Goal: Obtain resource: Download file/media

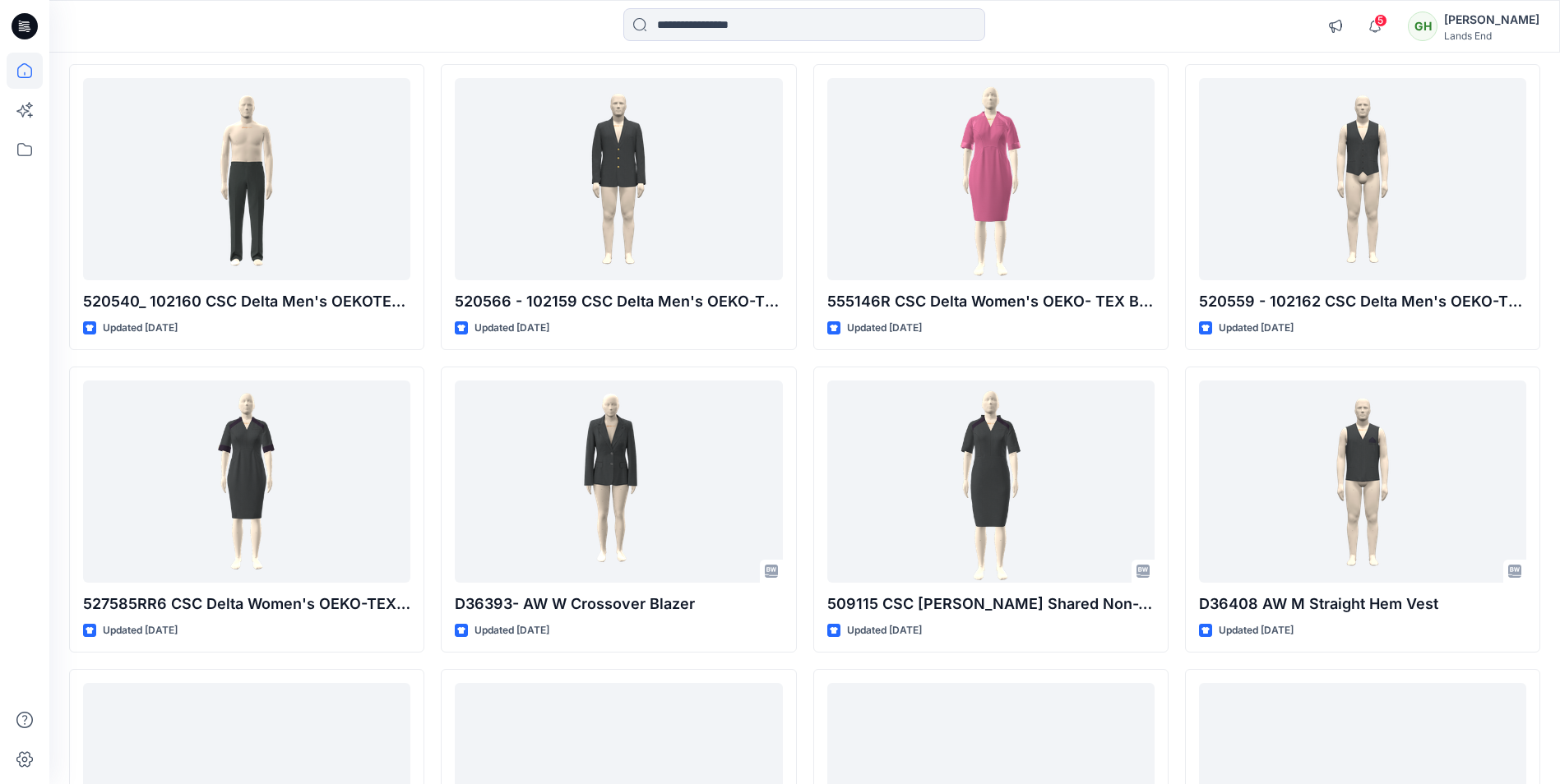
scroll to position [4786, 0]
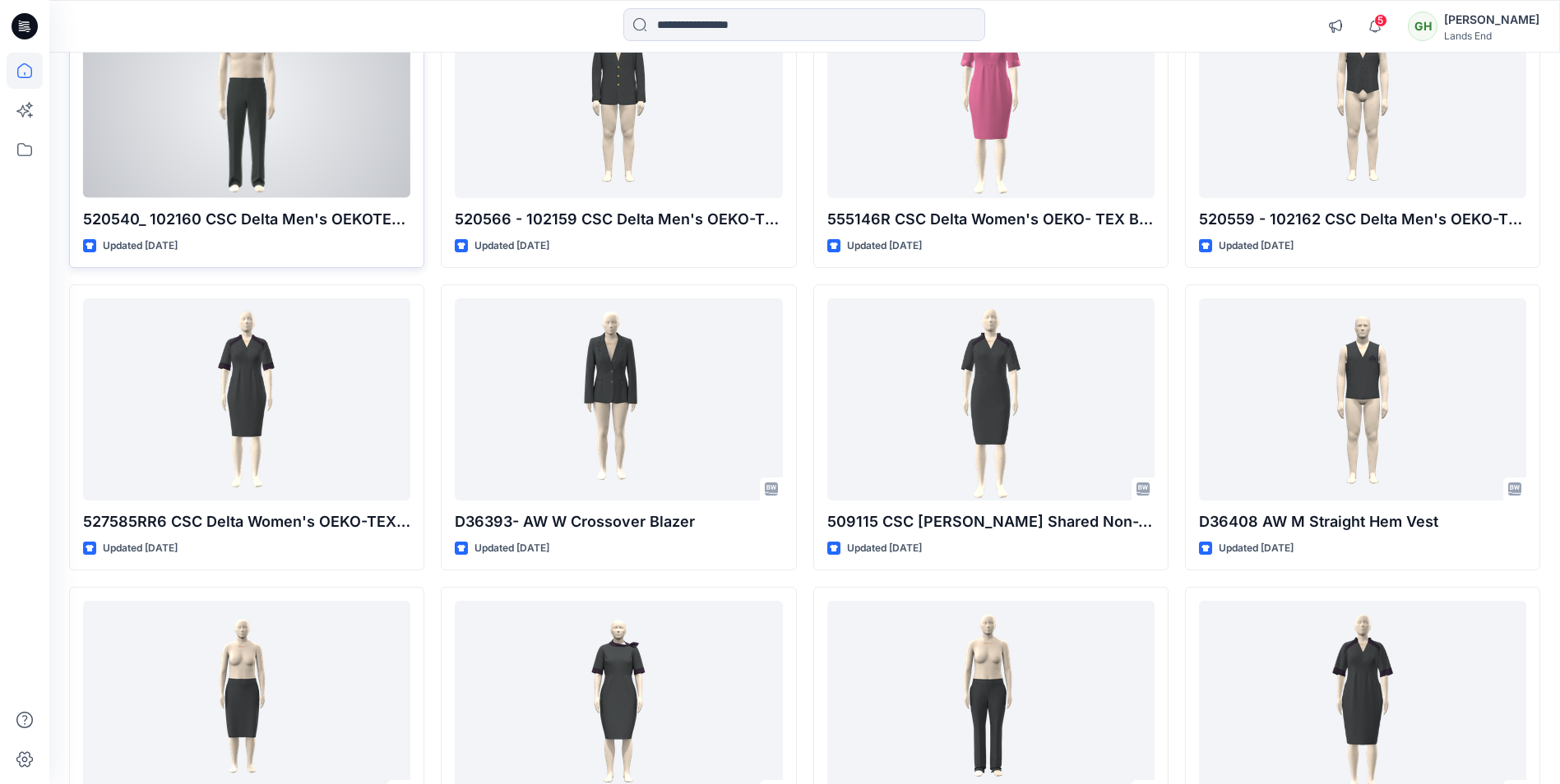
click at [256, 128] on div at bounding box center [247, 96] width 328 height 202
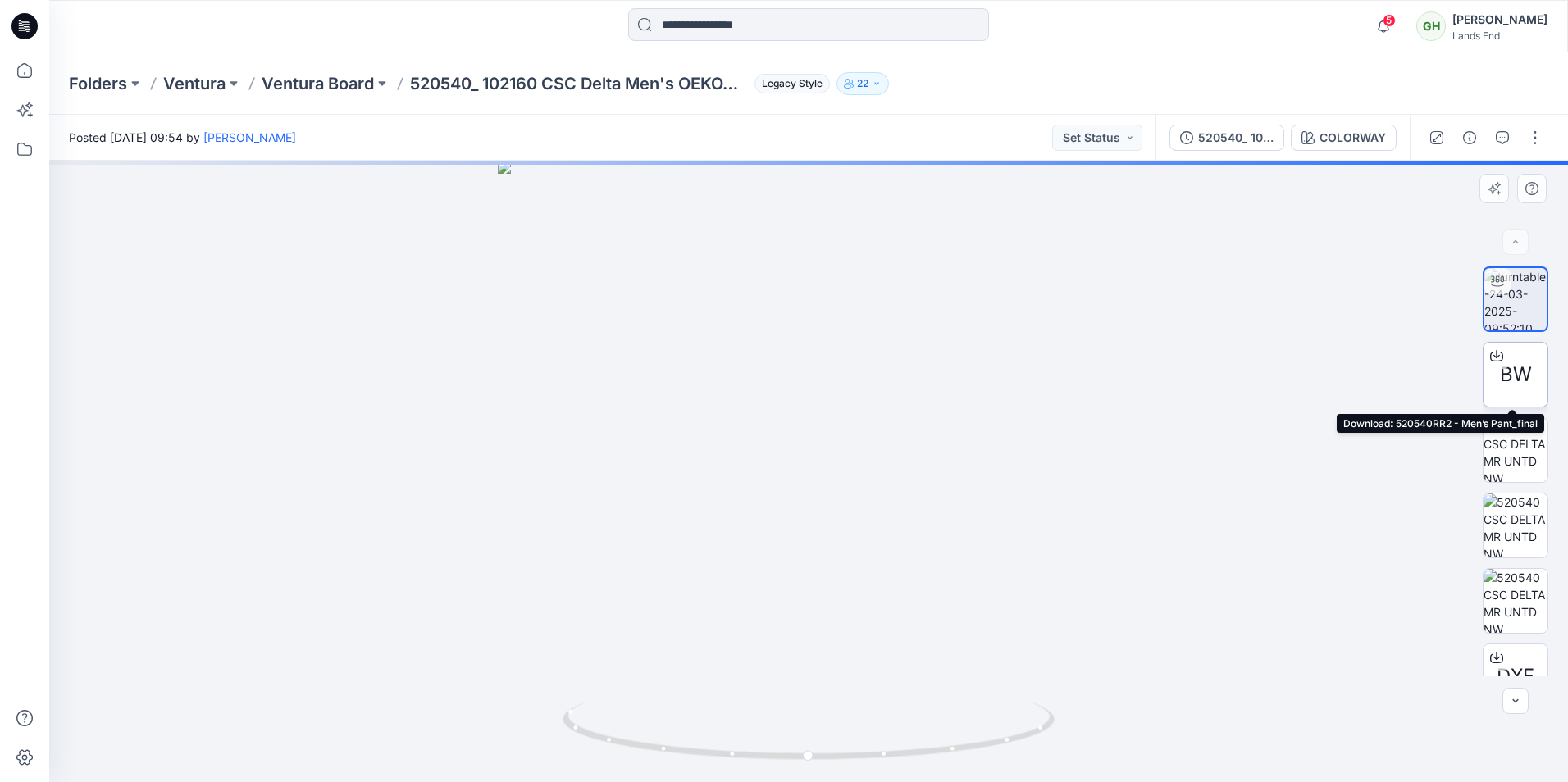
click at [1522, 382] on span "BW" at bounding box center [1516, 375] width 32 height 29
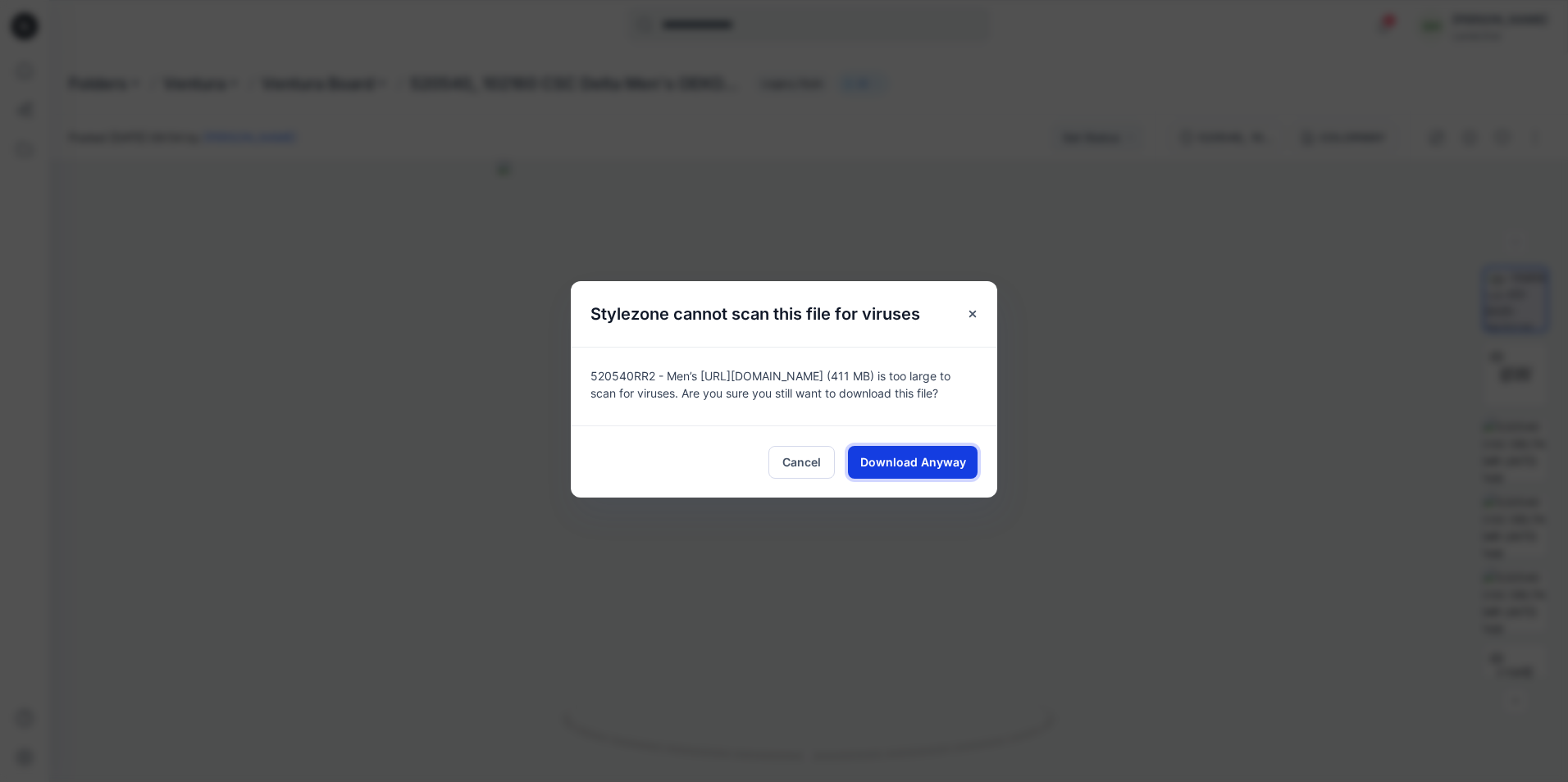
click at [904, 464] on span "Download Anyway" at bounding box center [913, 462] width 105 height 17
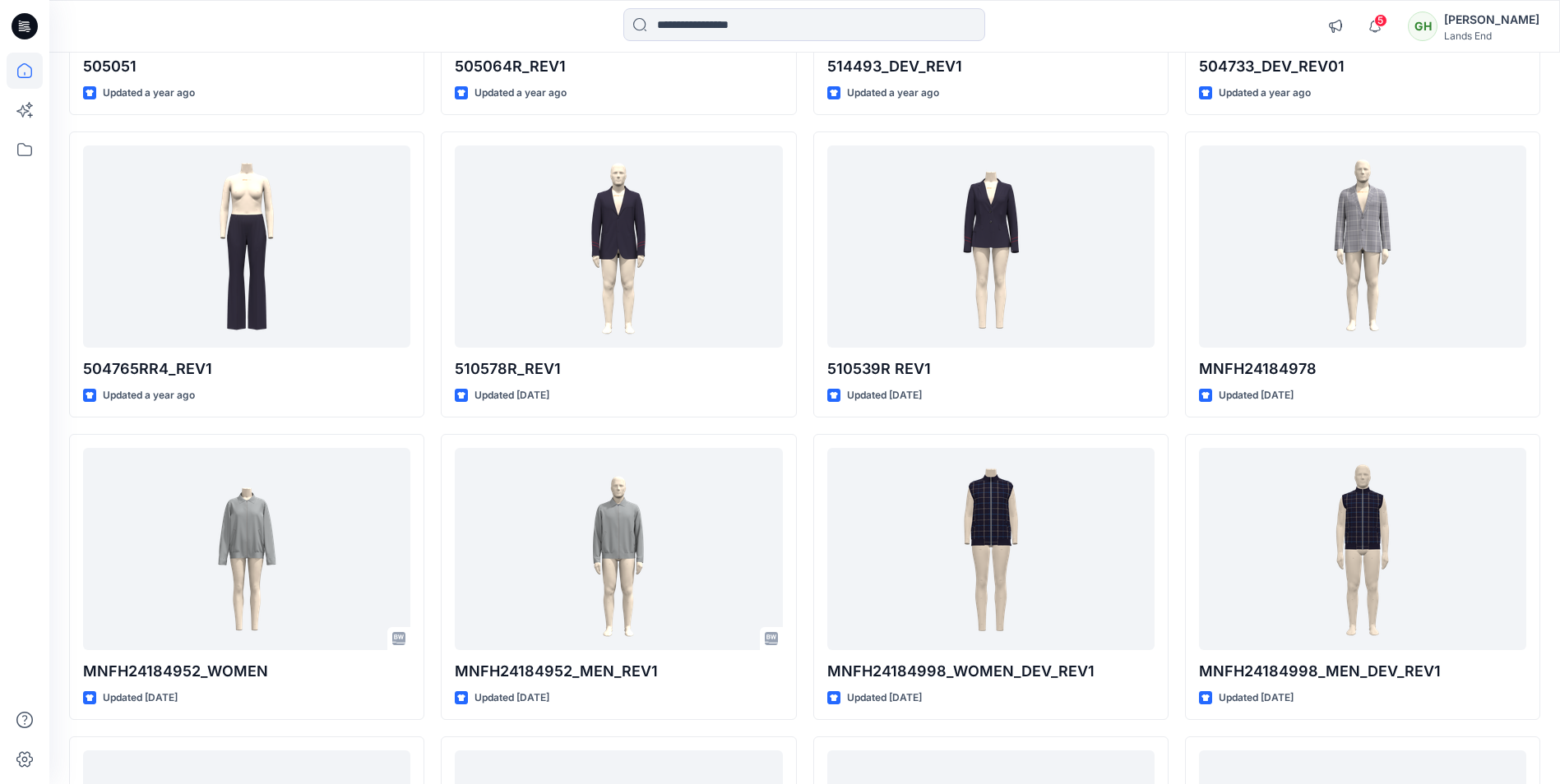
scroll to position [7098, 0]
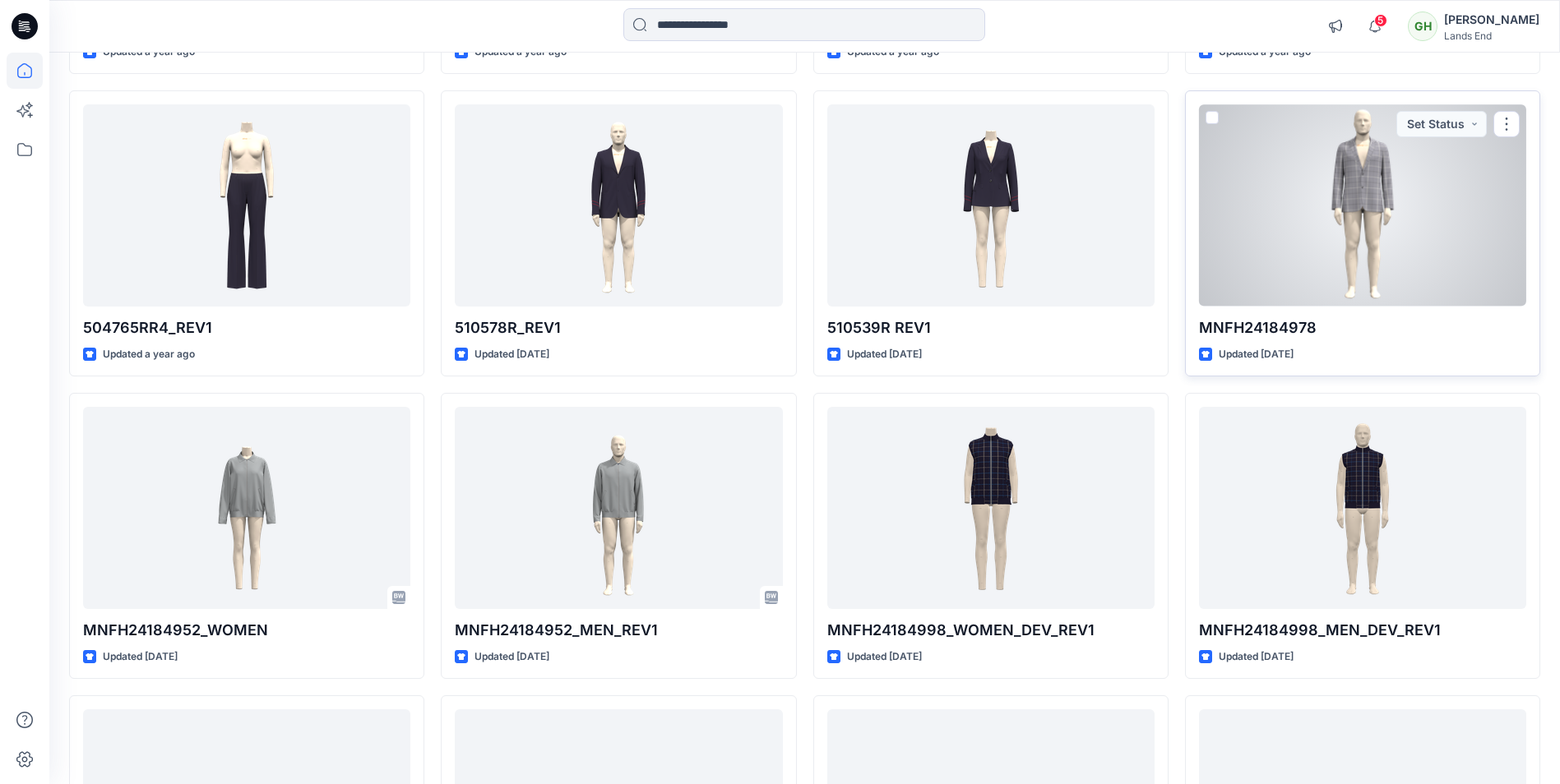
click at [1425, 191] on div at bounding box center [1363, 205] width 328 height 202
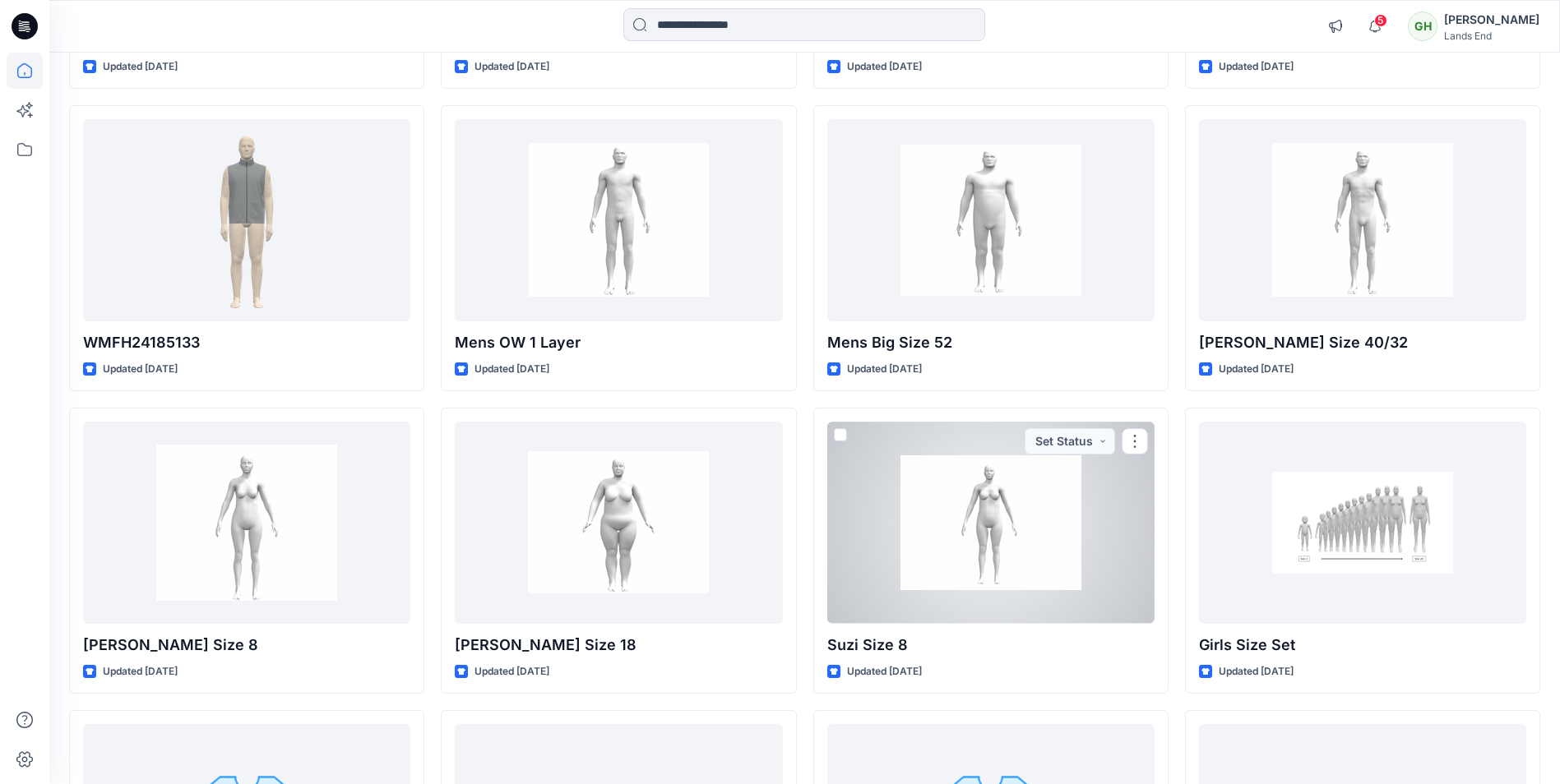
scroll to position [9242, 0]
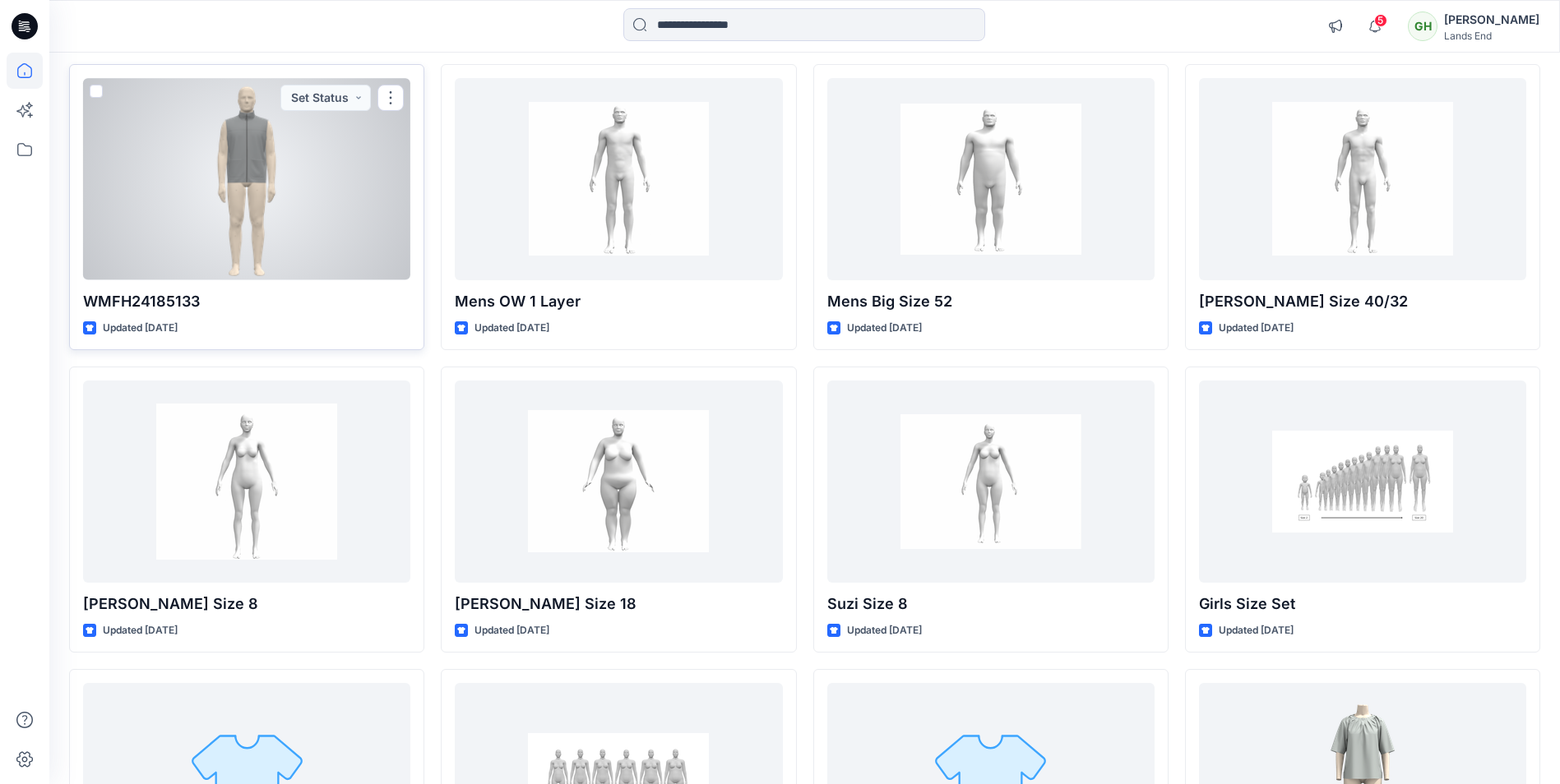
click at [244, 172] on div at bounding box center [247, 178] width 328 height 202
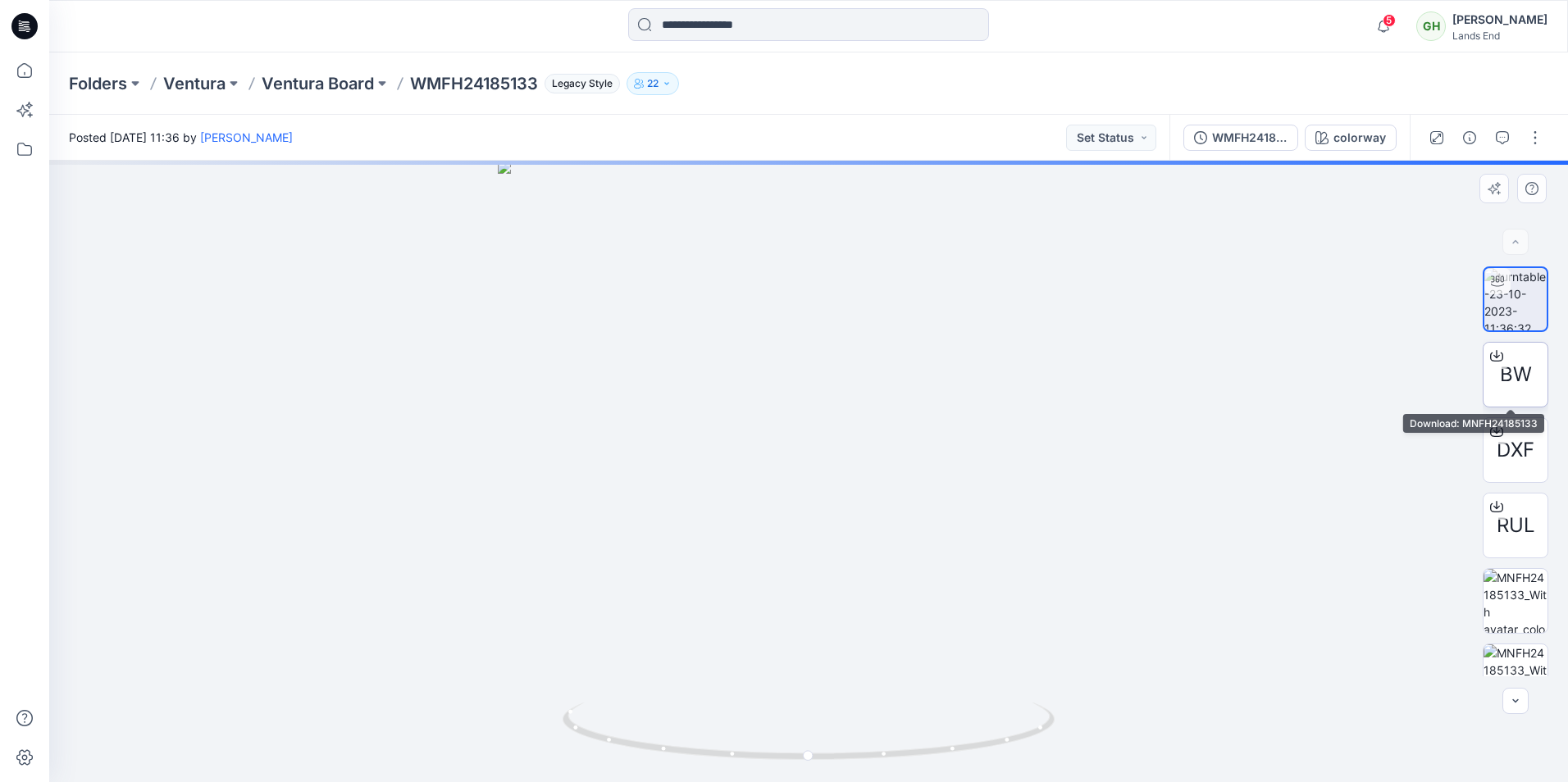
click at [1516, 368] on span "BW" at bounding box center [1516, 375] width 32 height 29
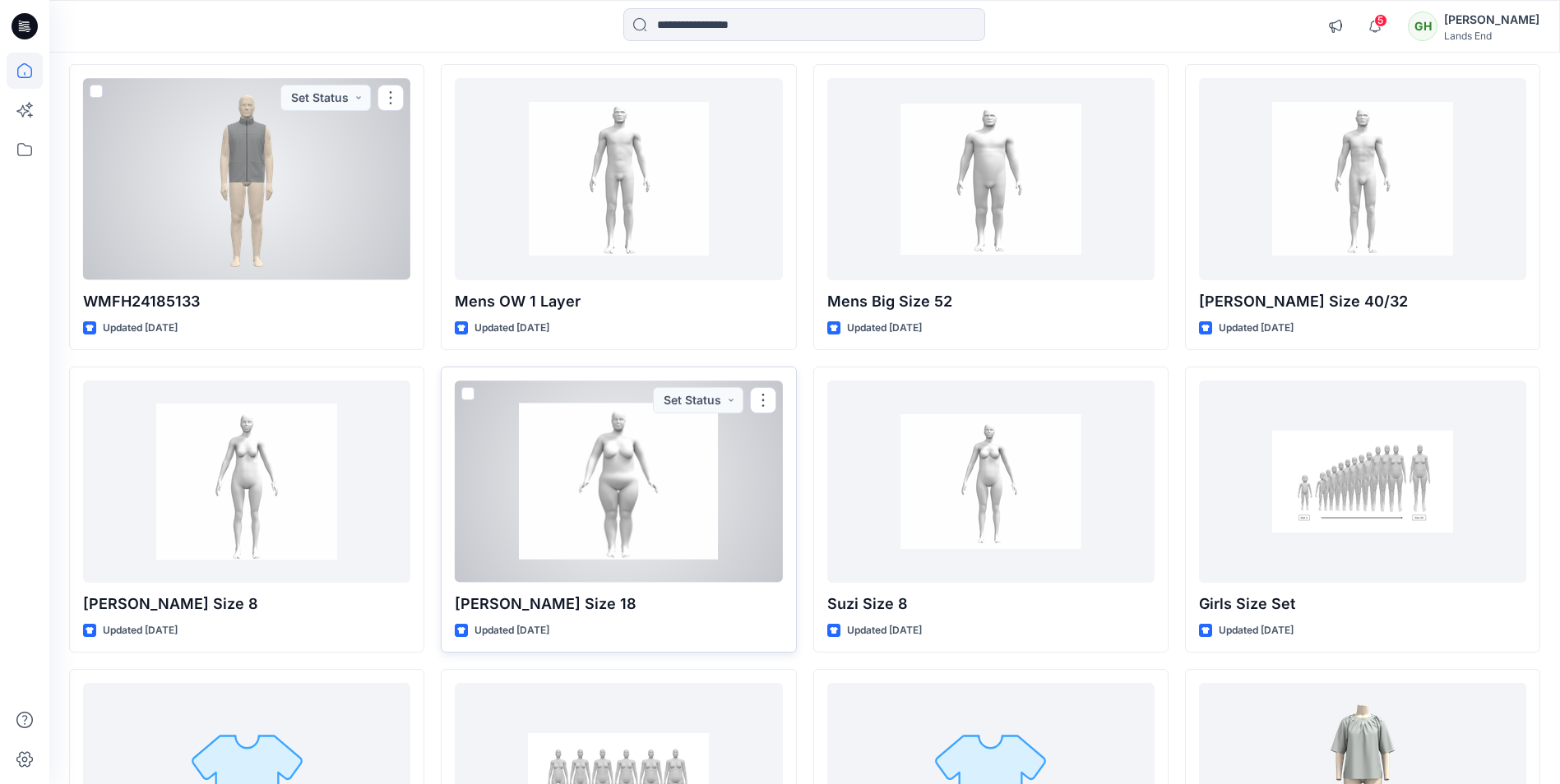
scroll to position [9160, 0]
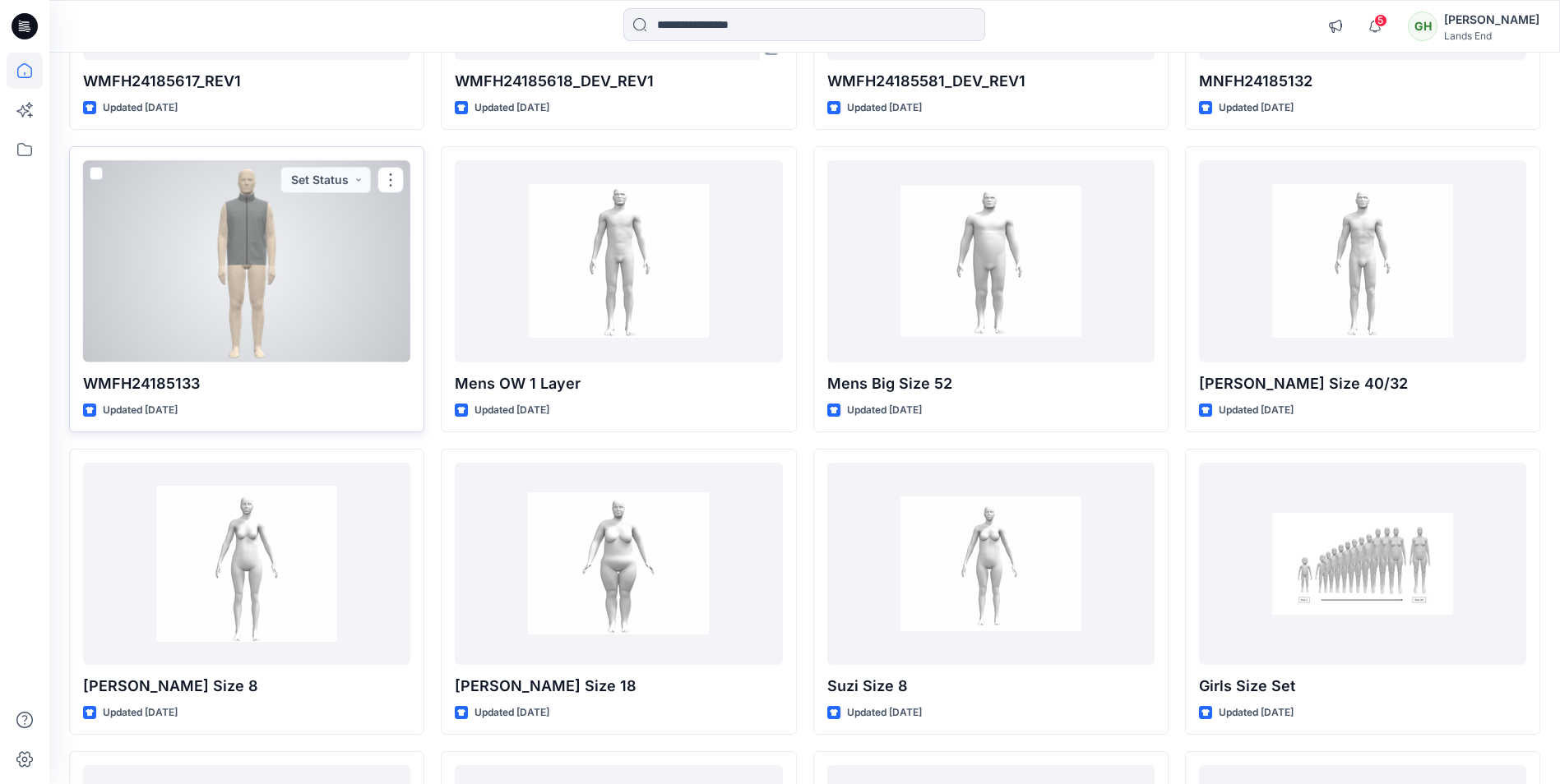
click at [257, 259] on div at bounding box center [247, 261] width 328 height 202
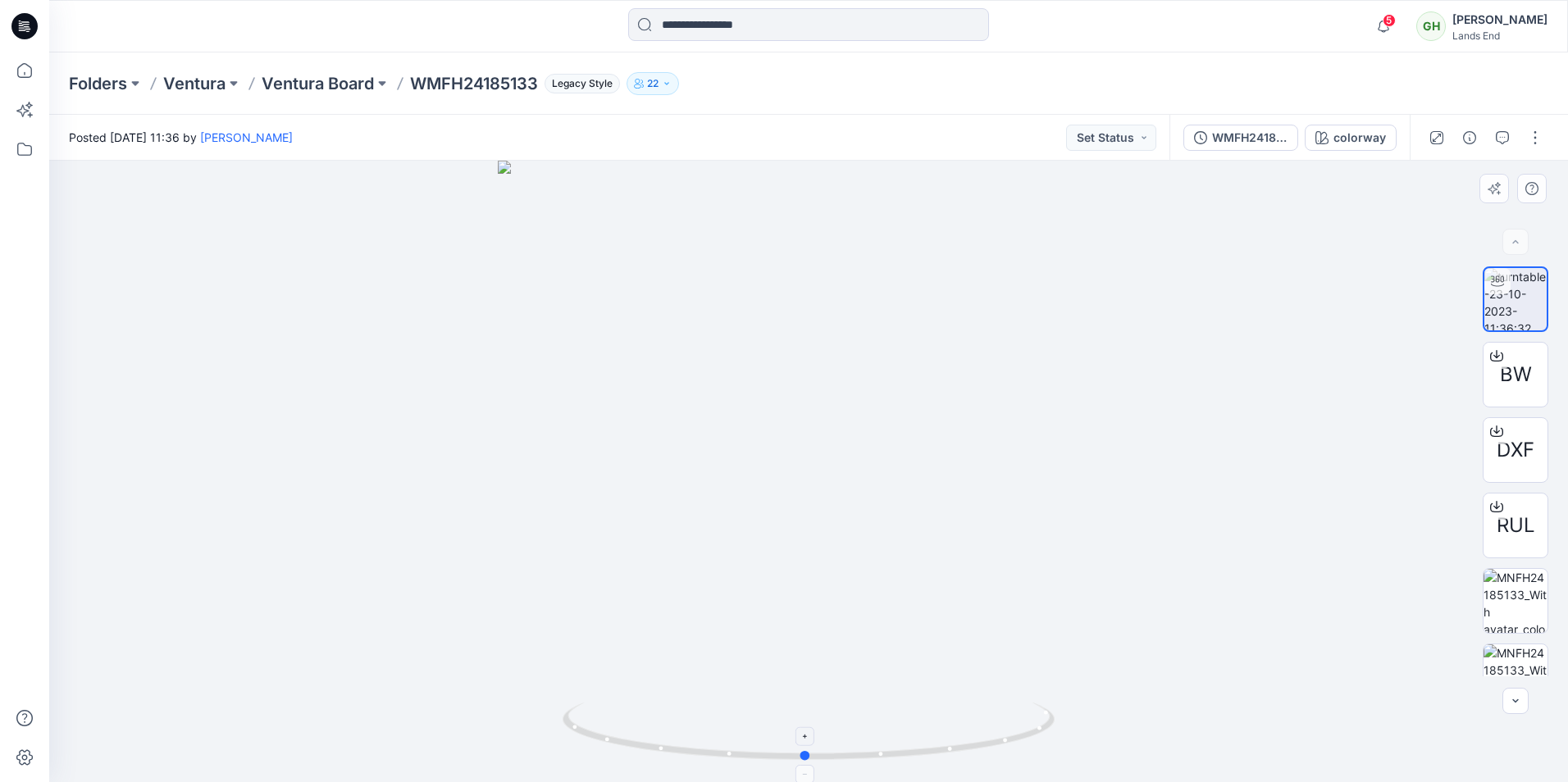
click at [806, 752] on circle at bounding box center [806, 755] width 10 height 10
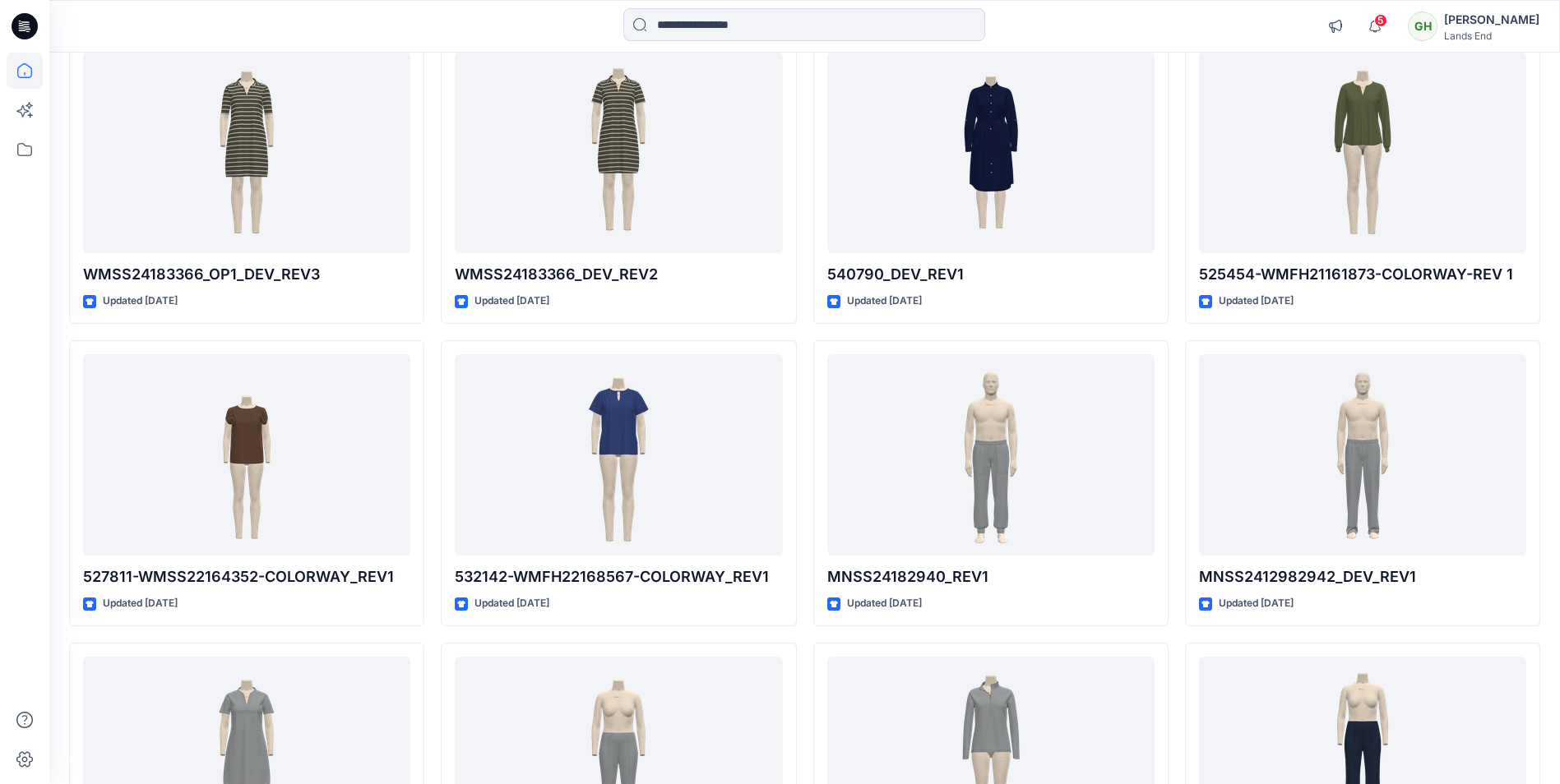
scroll to position [10561, 0]
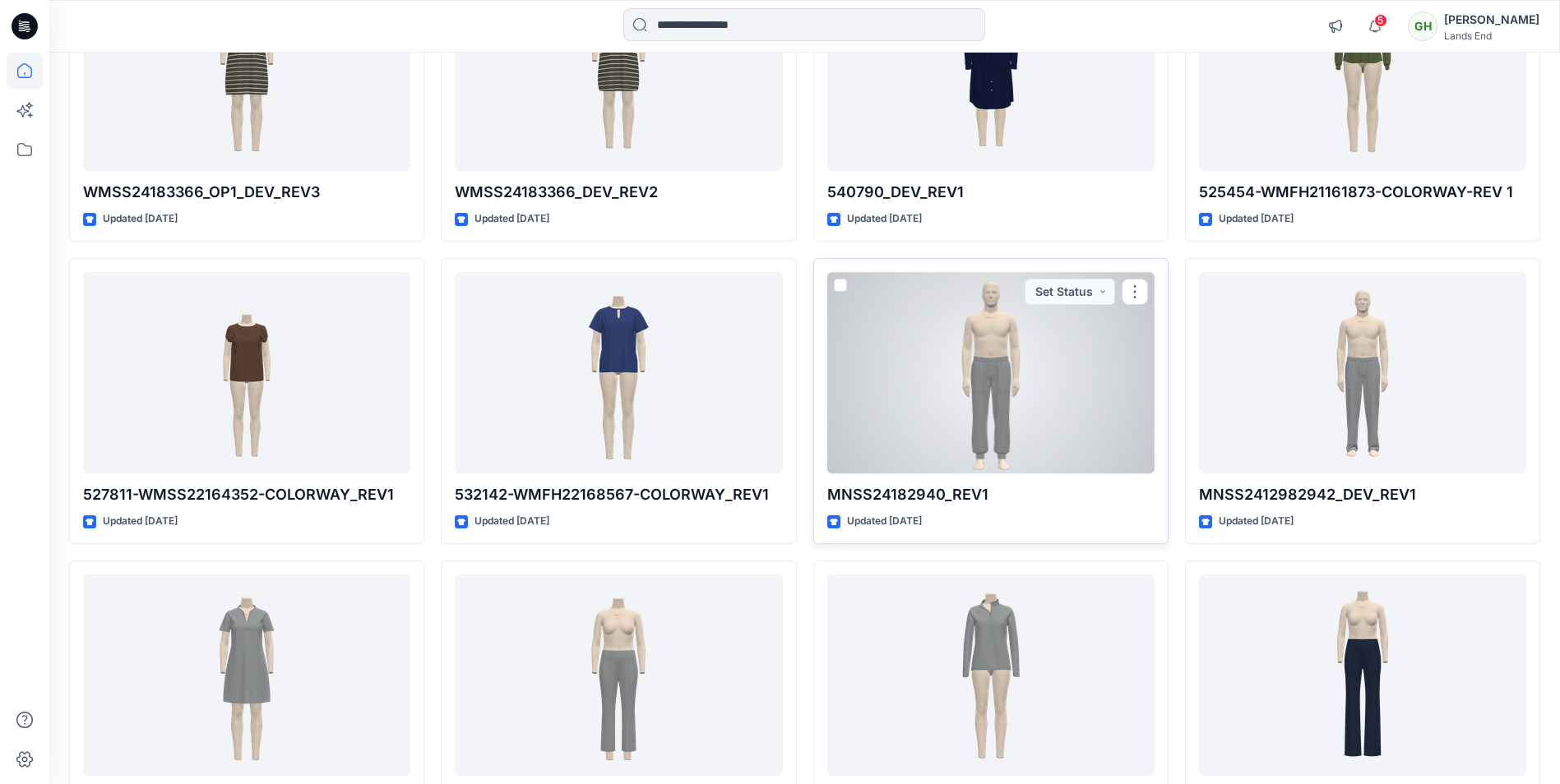
click at [1012, 375] on div at bounding box center [991, 373] width 328 height 202
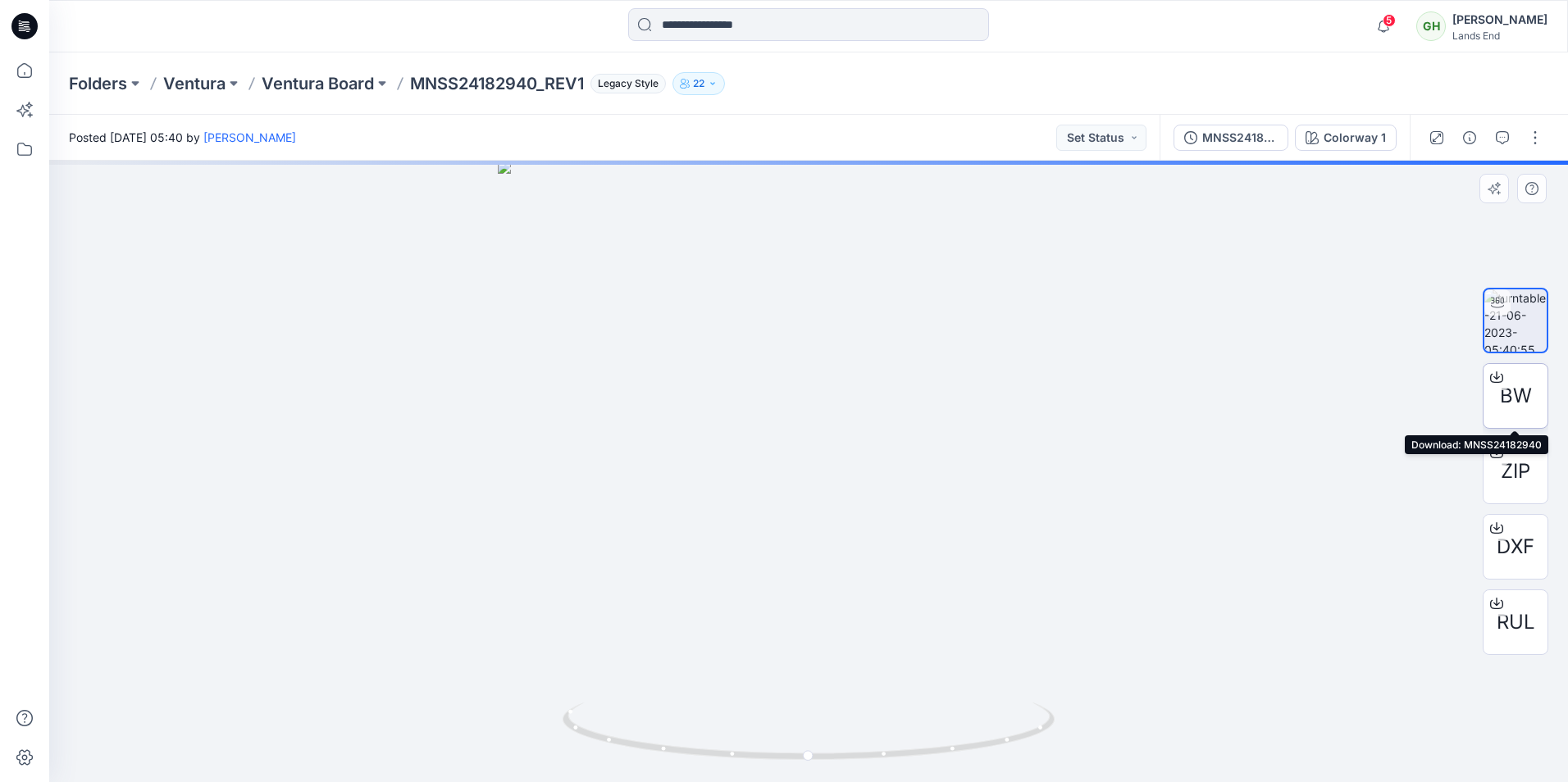
click at [1509, 405] on span "BW" at bounding box center [1516, 396] width 32 height 29
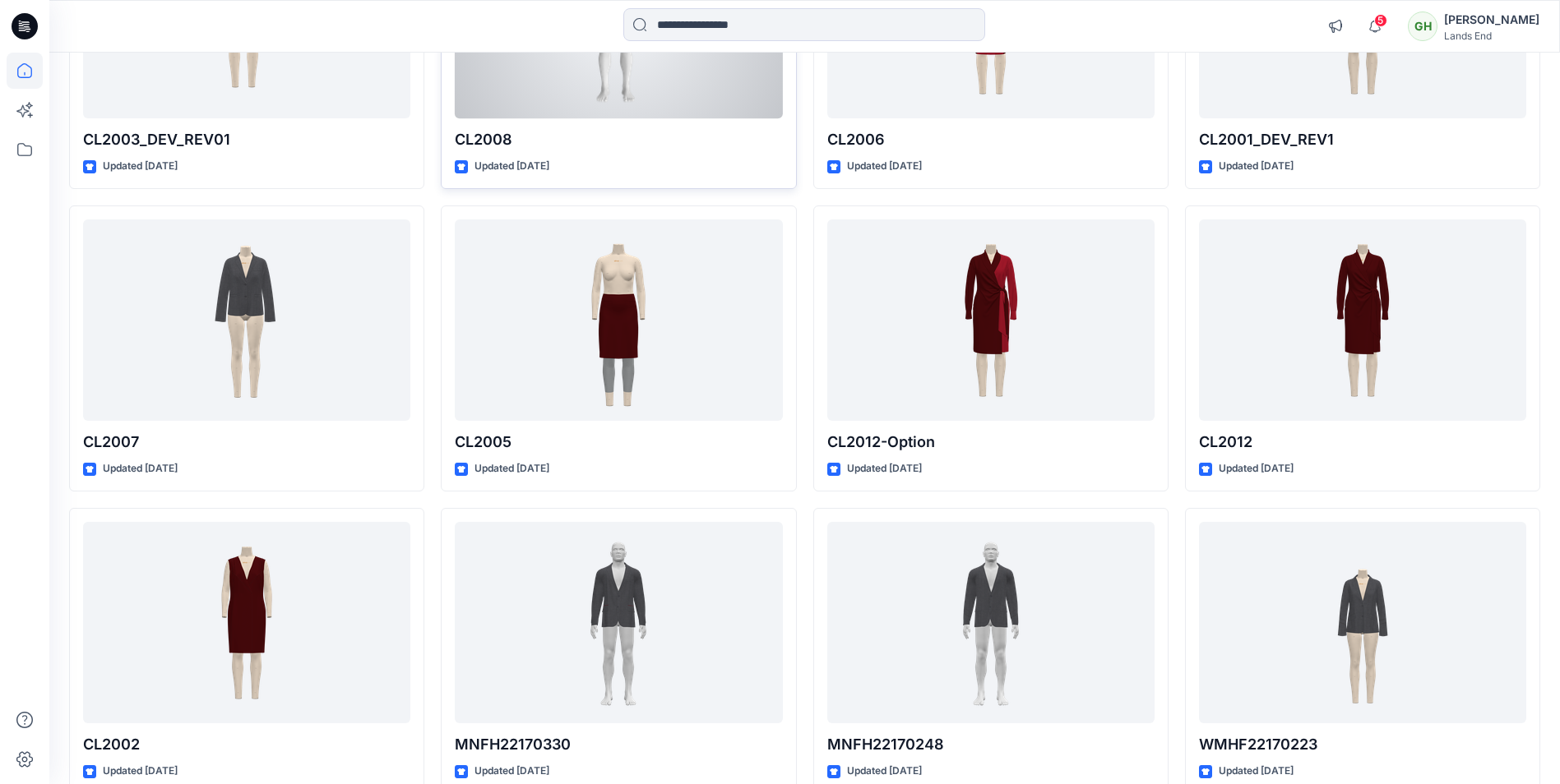
scroll to position [14277, 0]
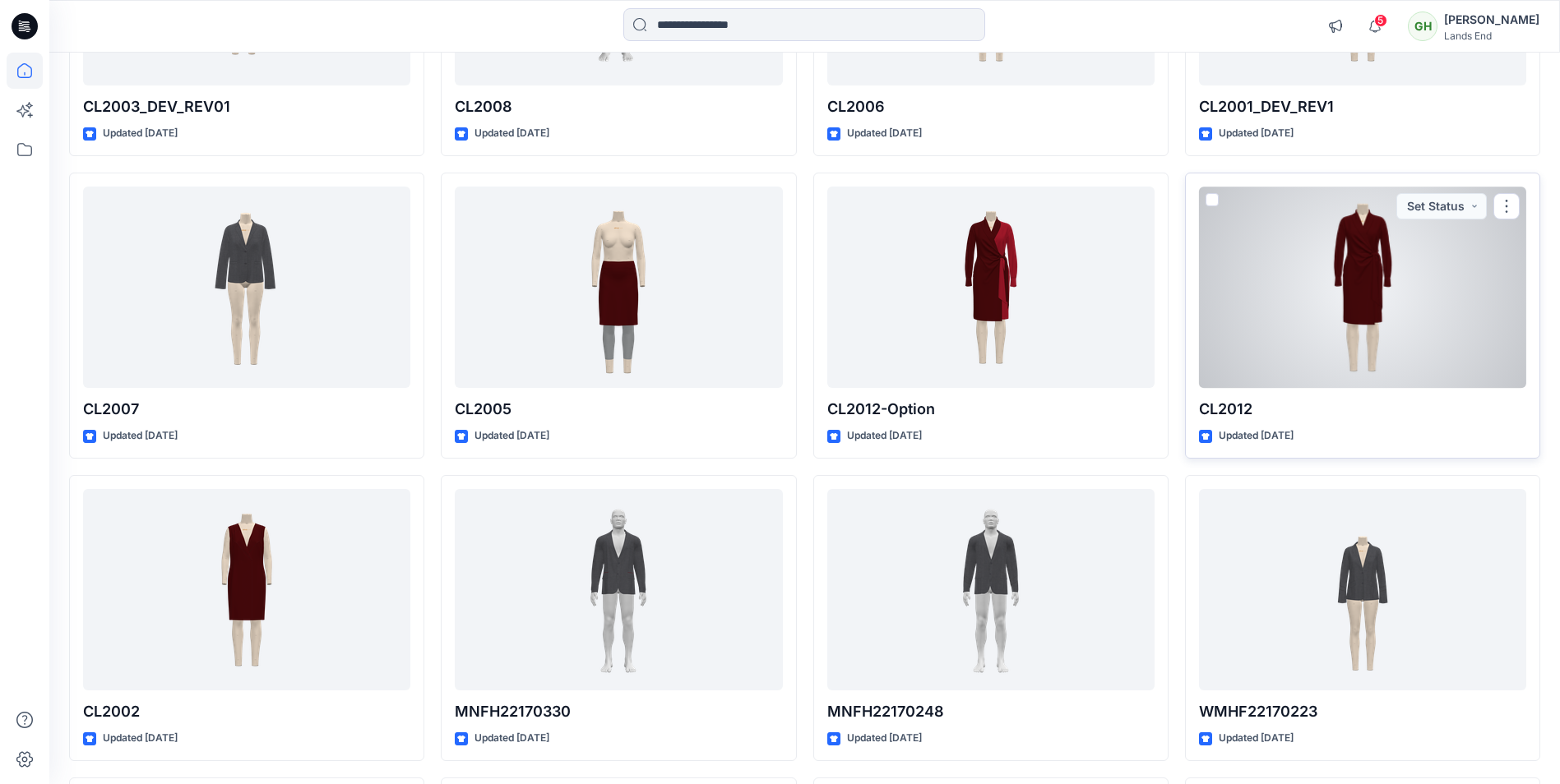
click at [1367, 295] on div at bounding box center [1363, 287] width 328 height 202
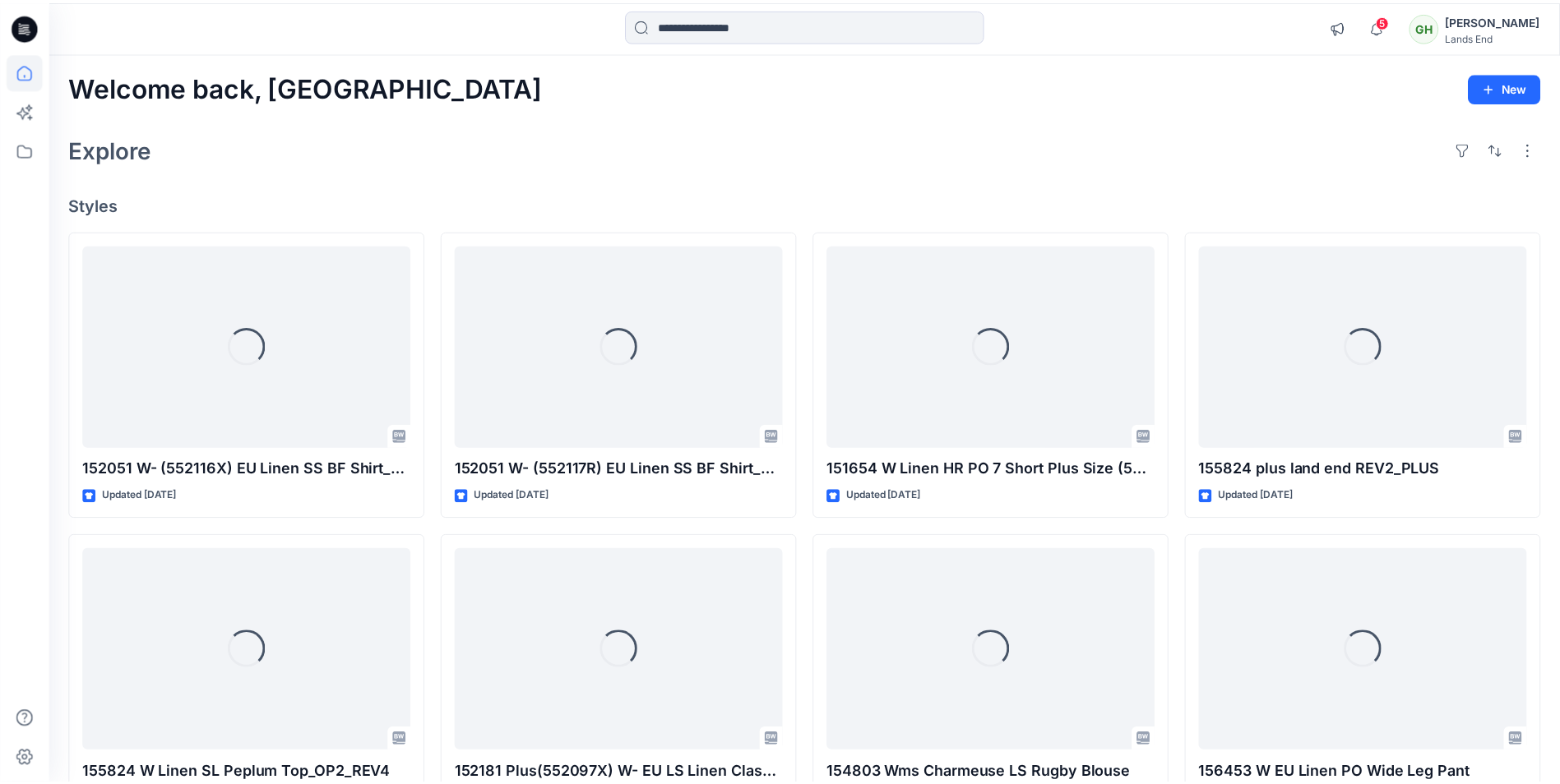
scroll to position [14277, 0]
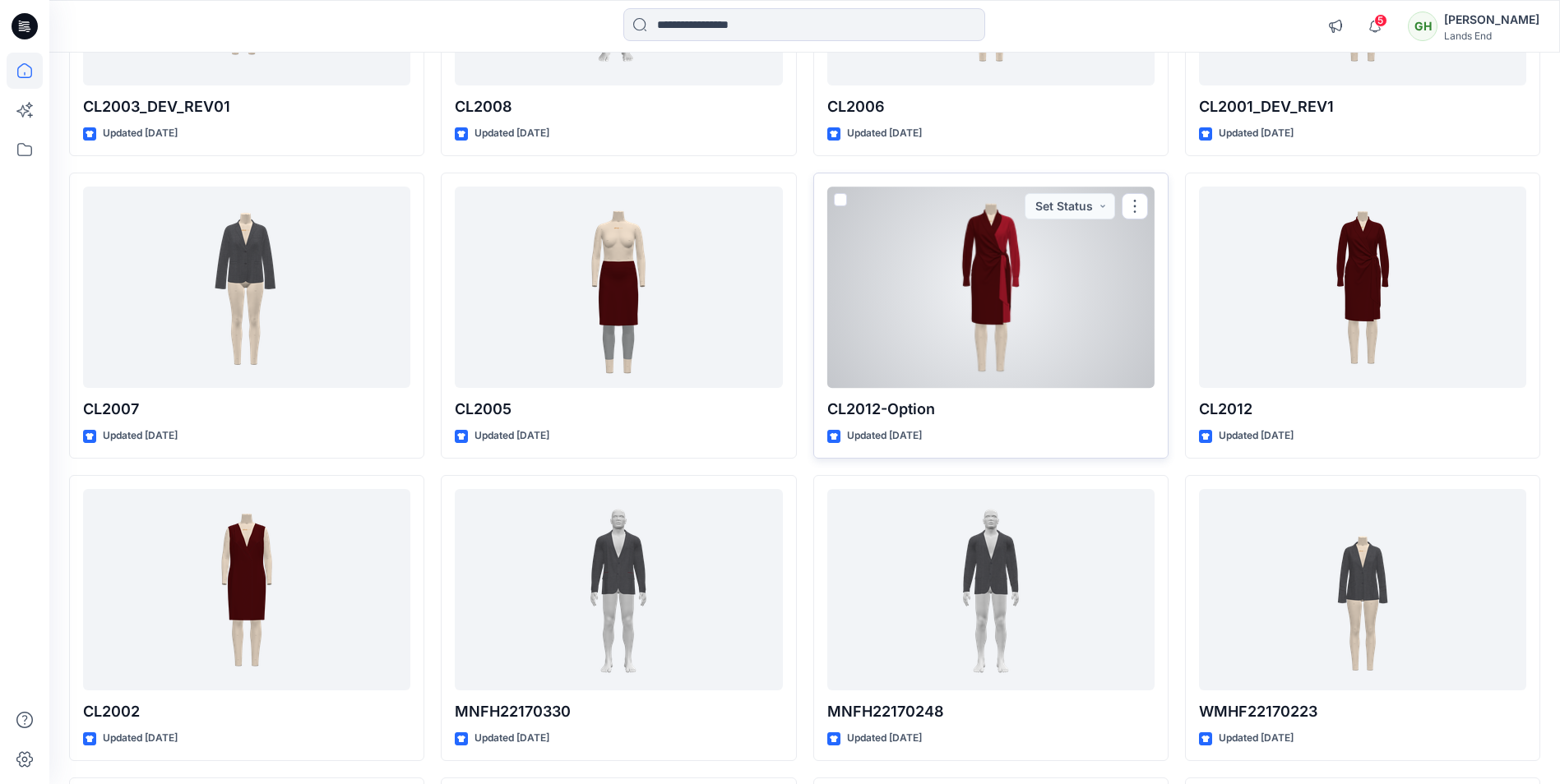
click at [1053, 313] on div at bounding box center [991, 287] width 328 height 202
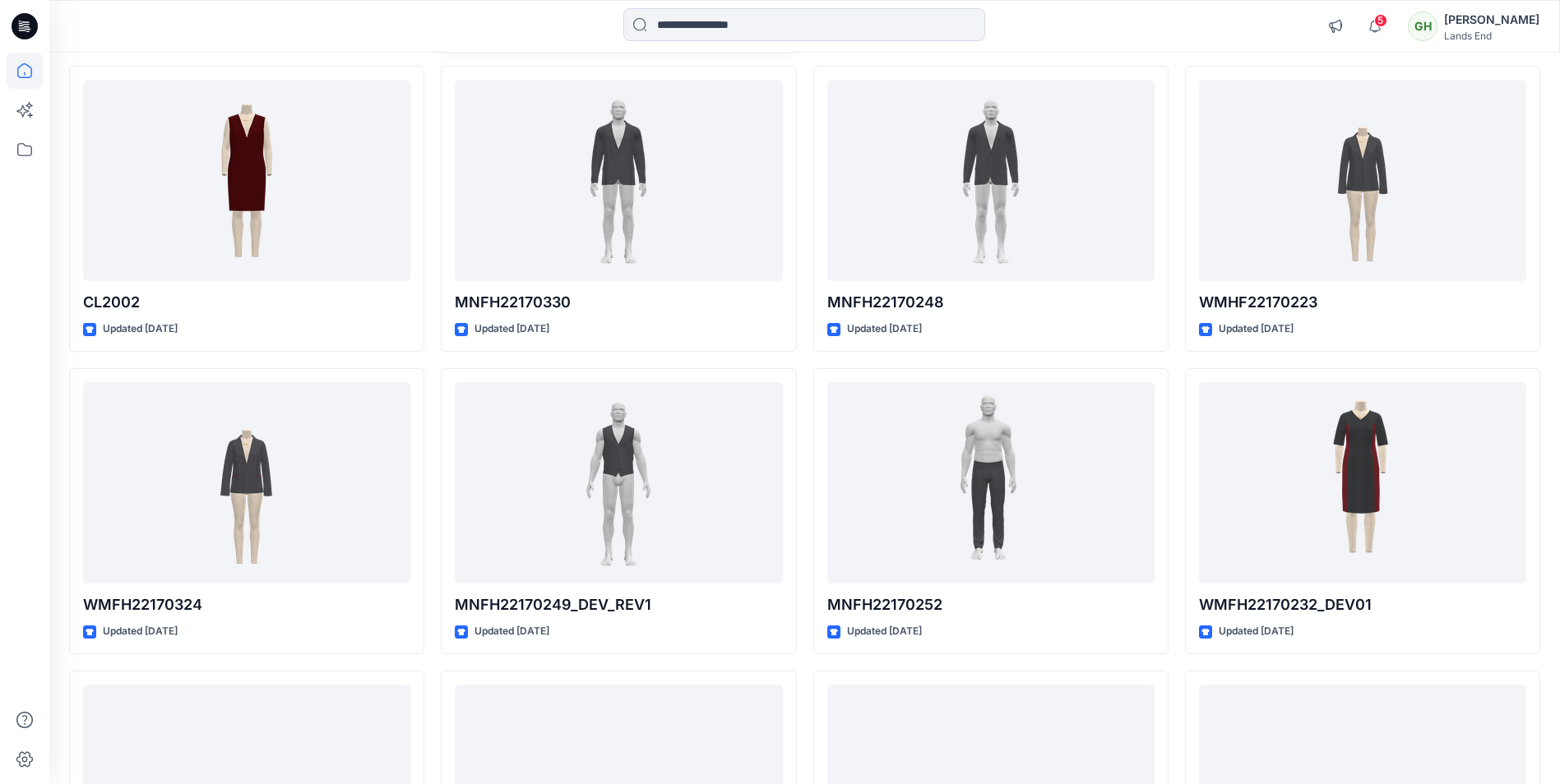
scroll to position [14688, 0]
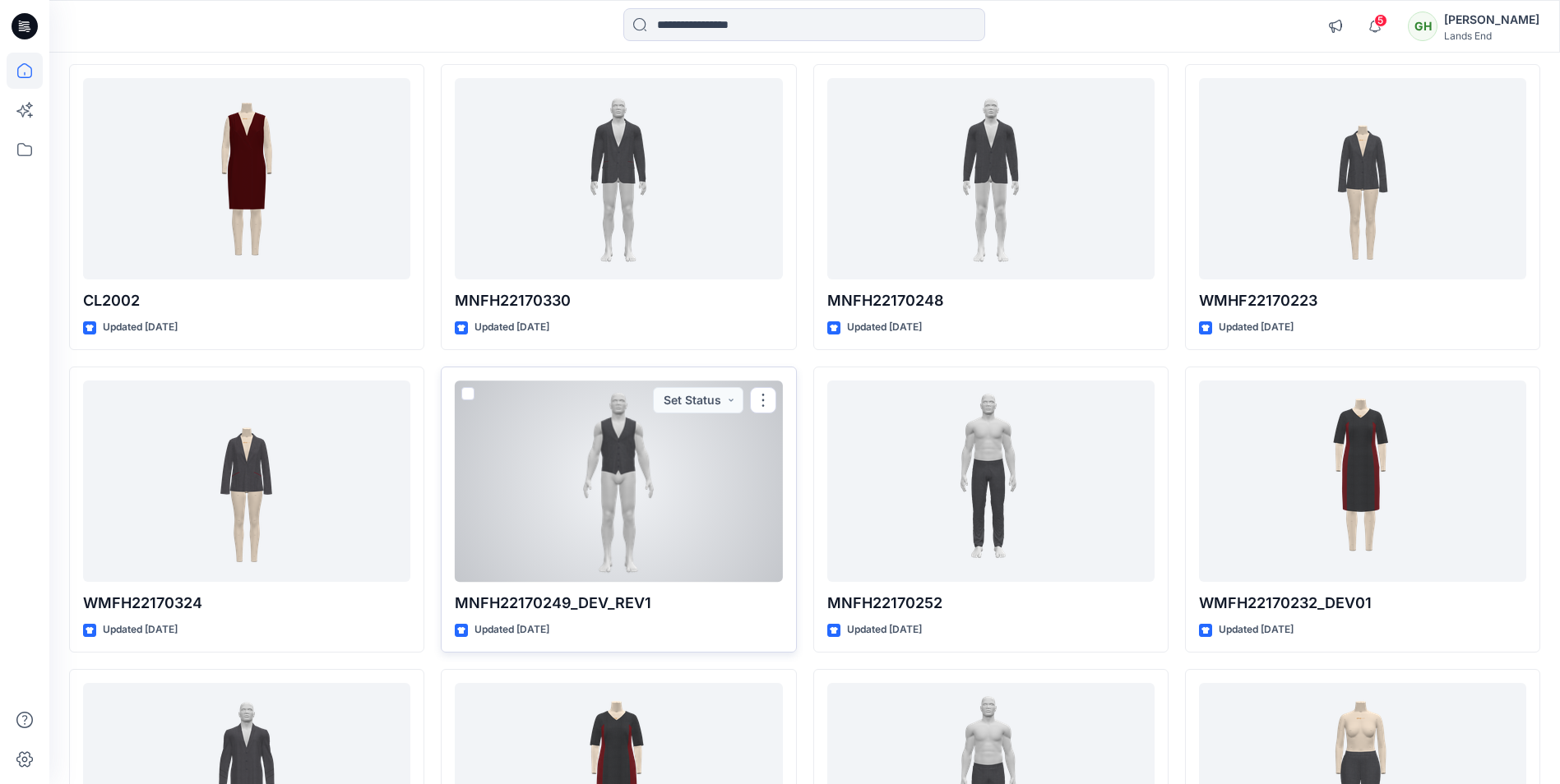
click at [705, 498] on div at bounding box center [619, 481] width 328 height 202
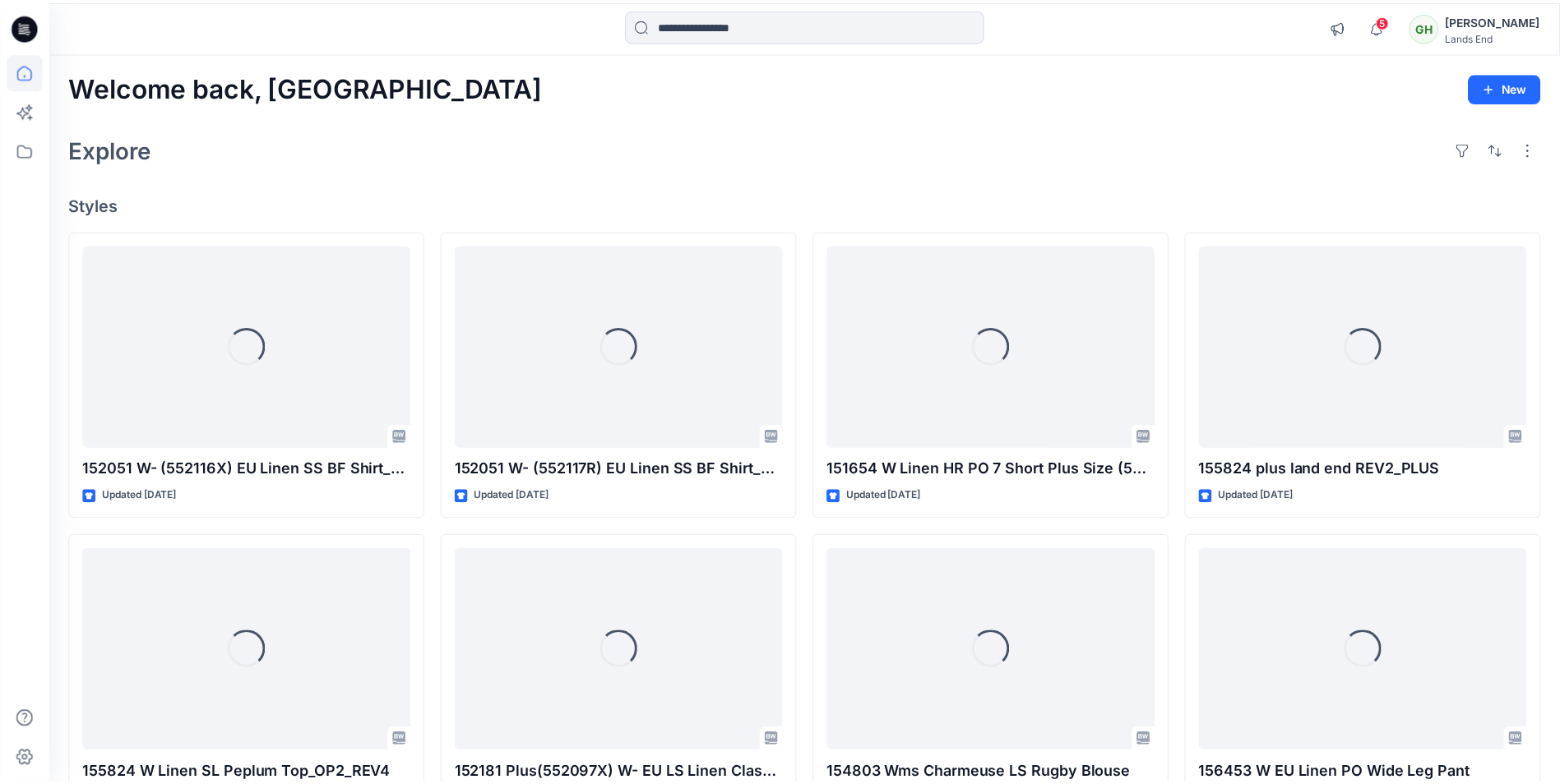
scroll to position [14688, 0]
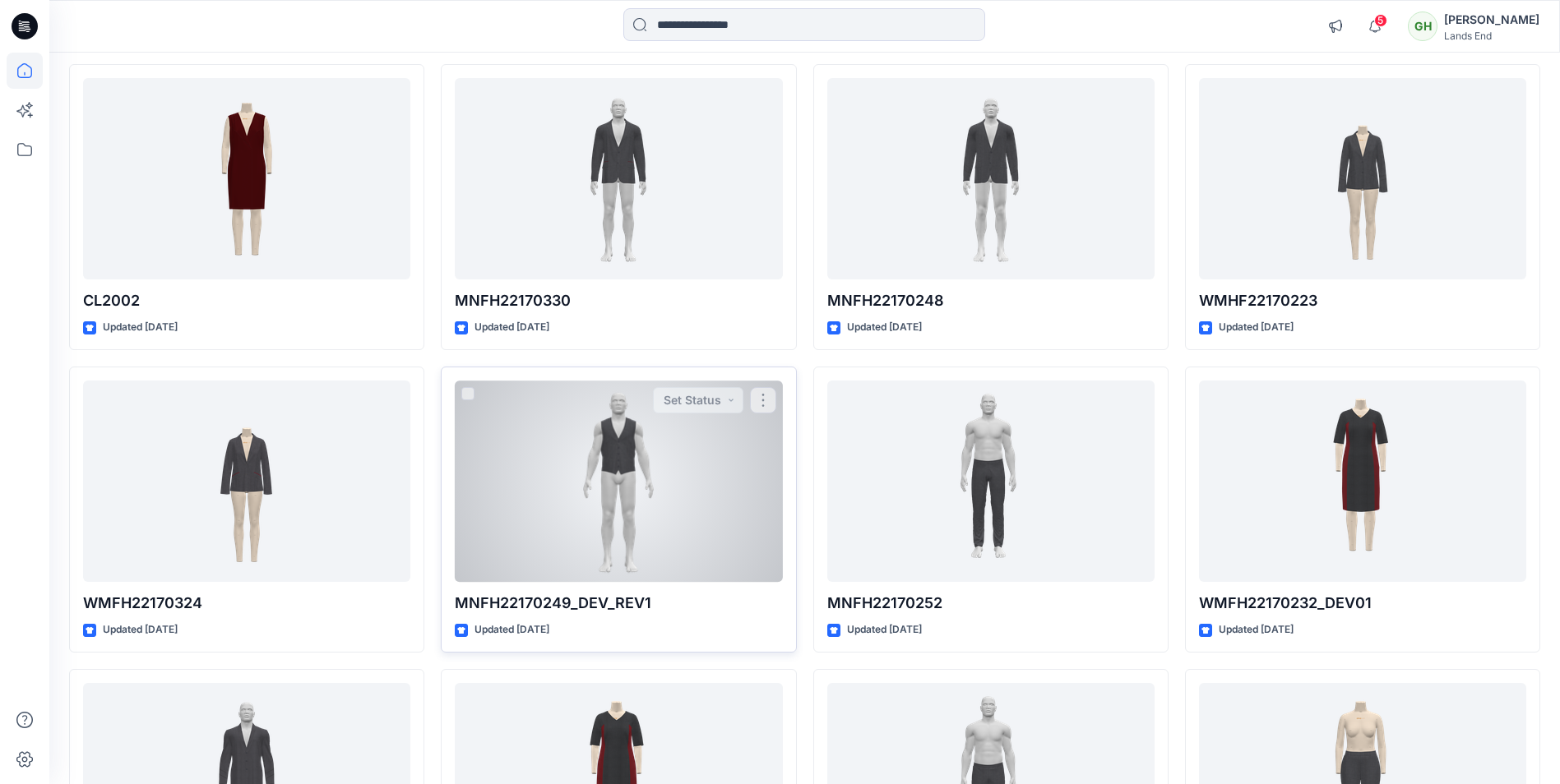
click at [592, 464] on div at bounding box center [619, 481] width 328 height 202
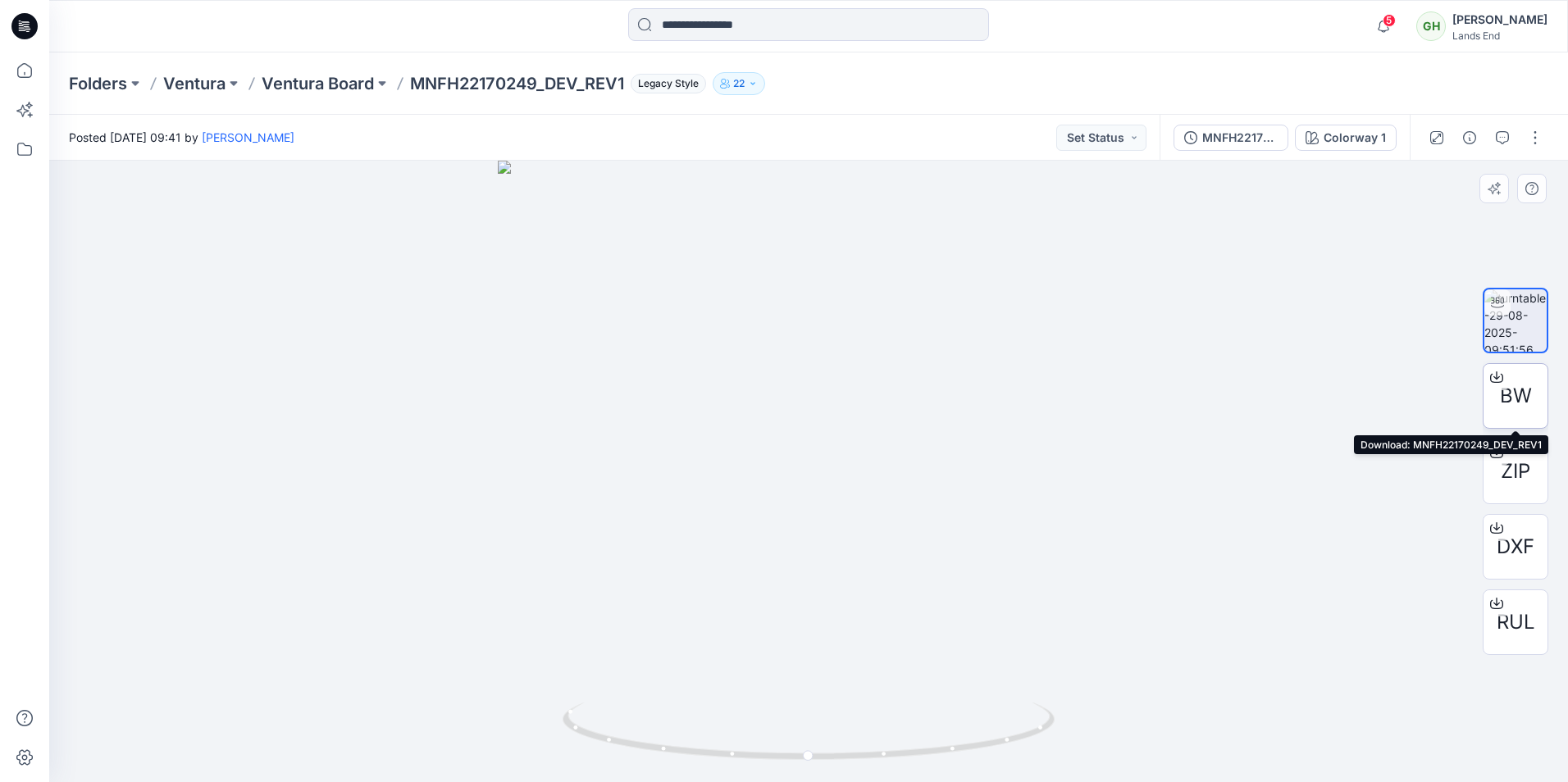
click at [1527, 416] on div "BW" at bounding box center [1516, 396] width 66 height 66
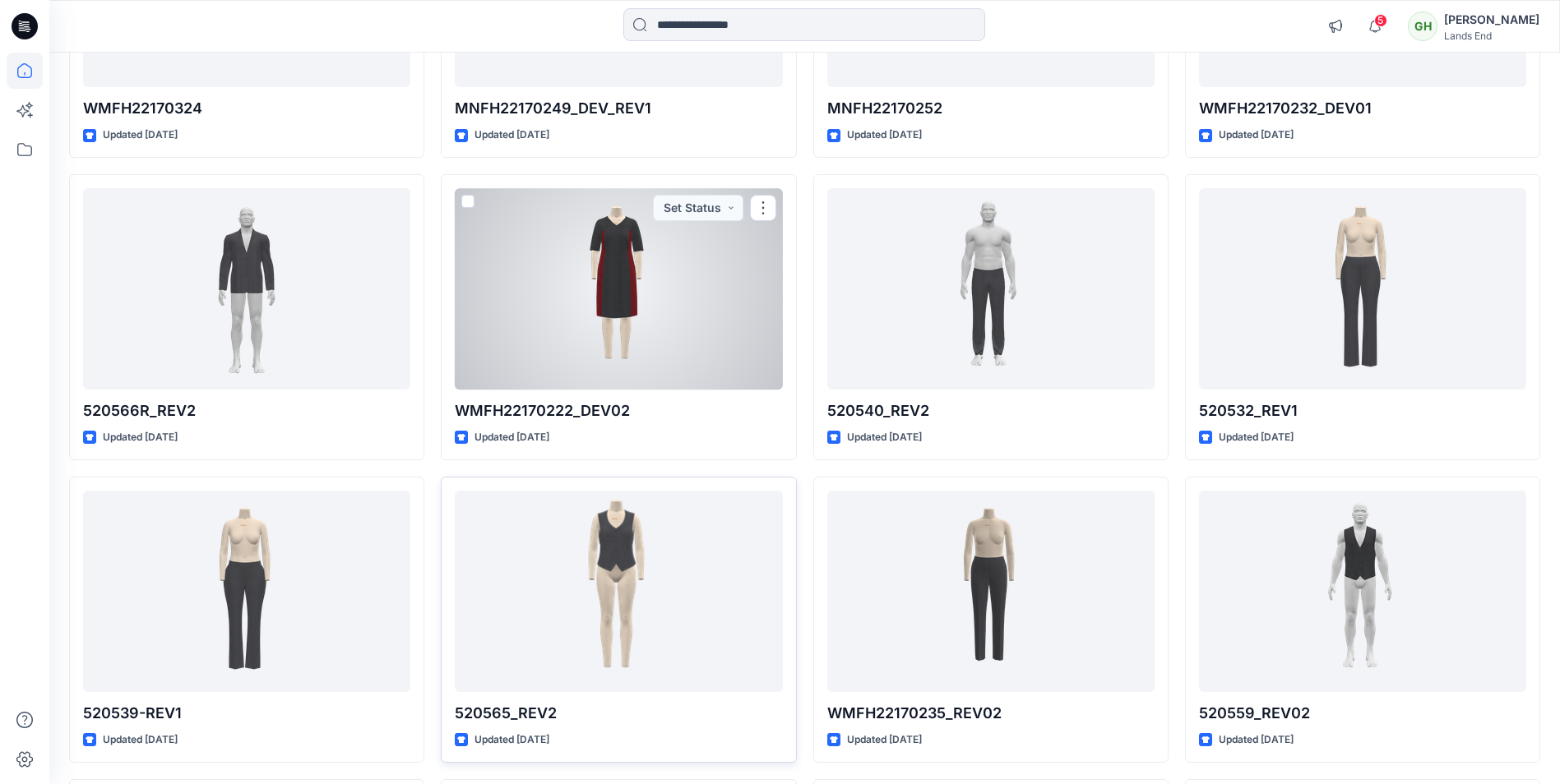
scroll to position [15184, 0]
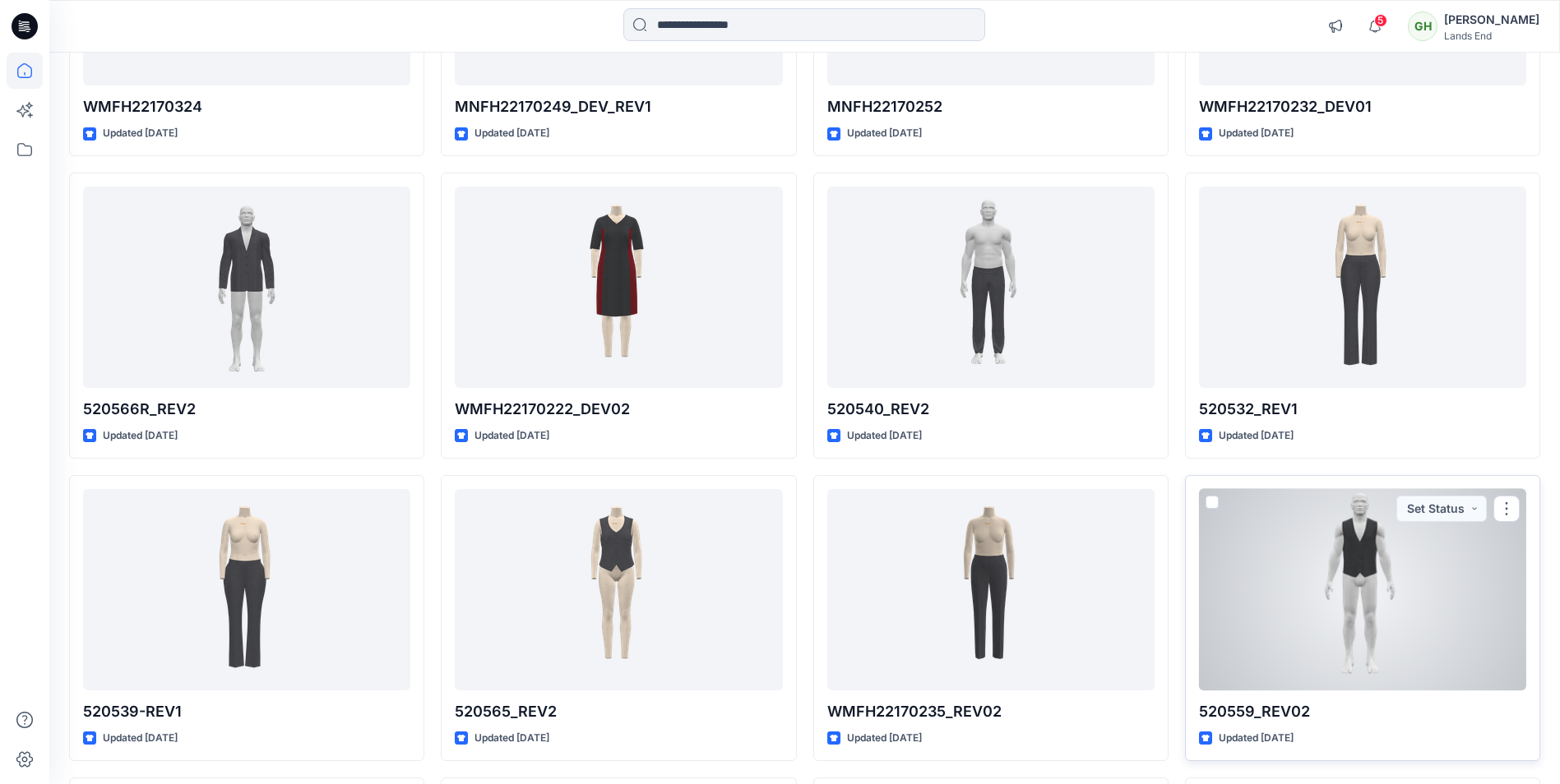
click at [1299, 646] on div at bounding box center [1363, 590] width 328 height 202
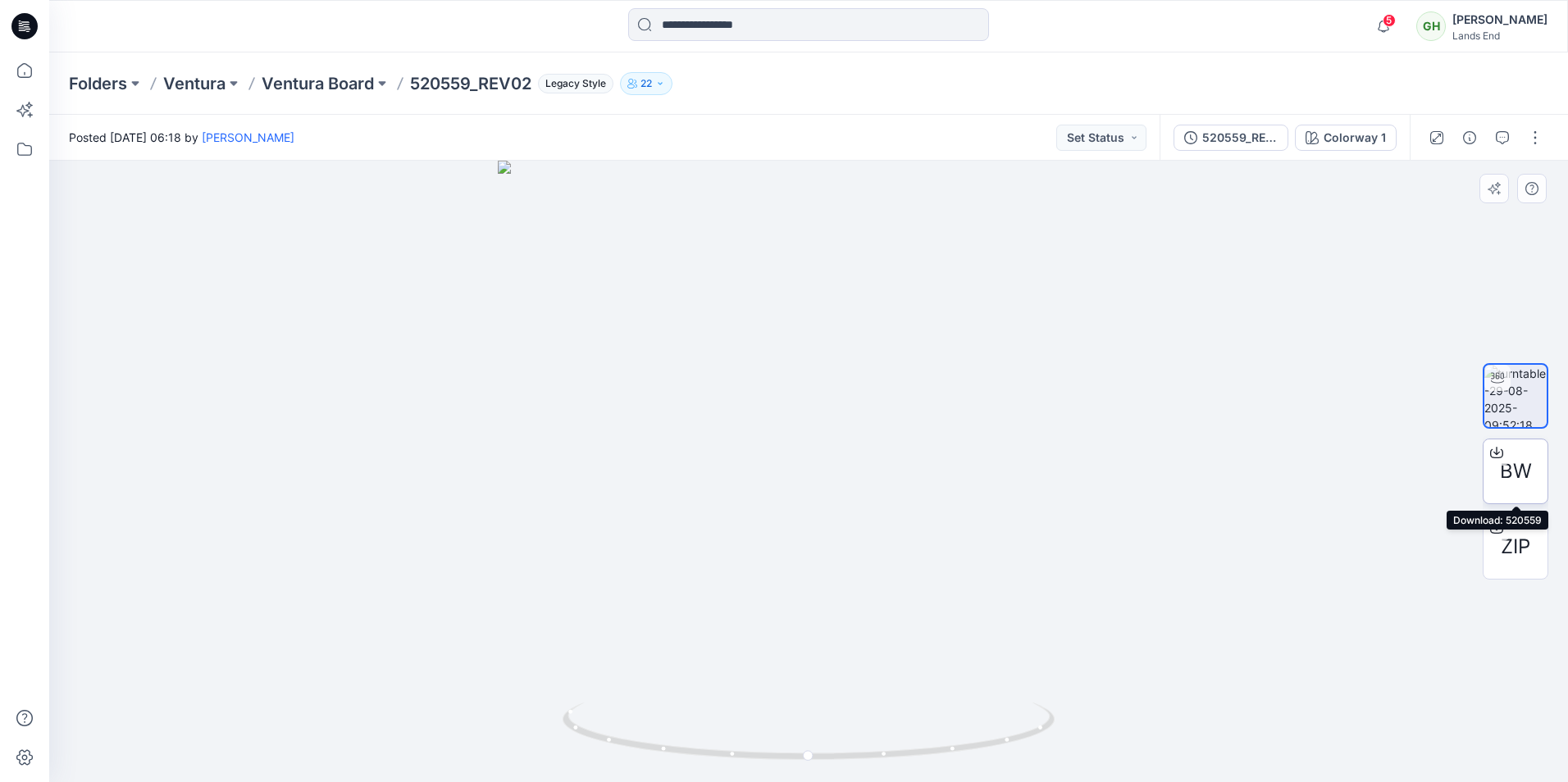
click at [1517, 473] on span "BW" at bounding box center [1516, 472] width 32 height 29
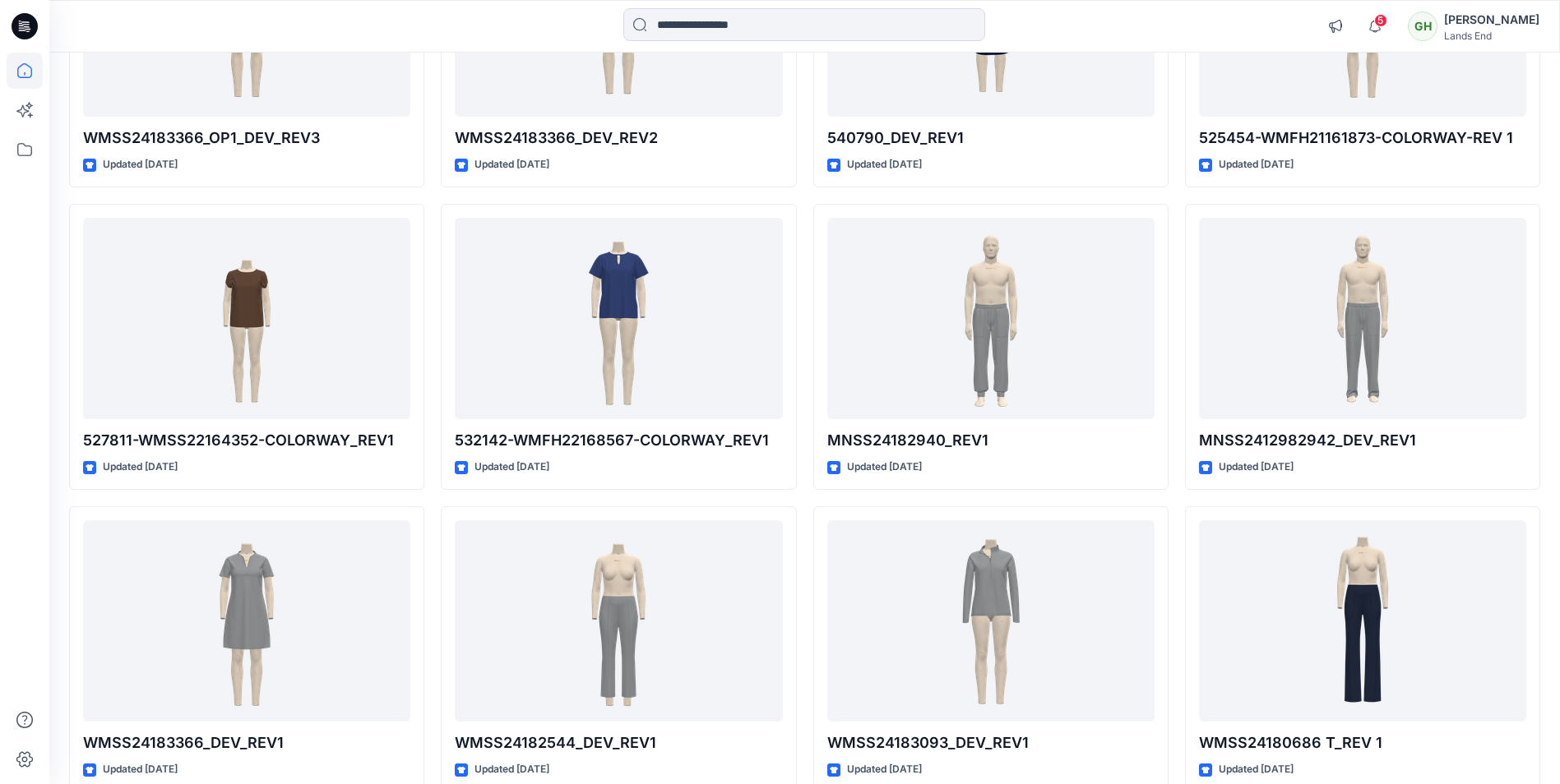
scroll to position [10499, 0]
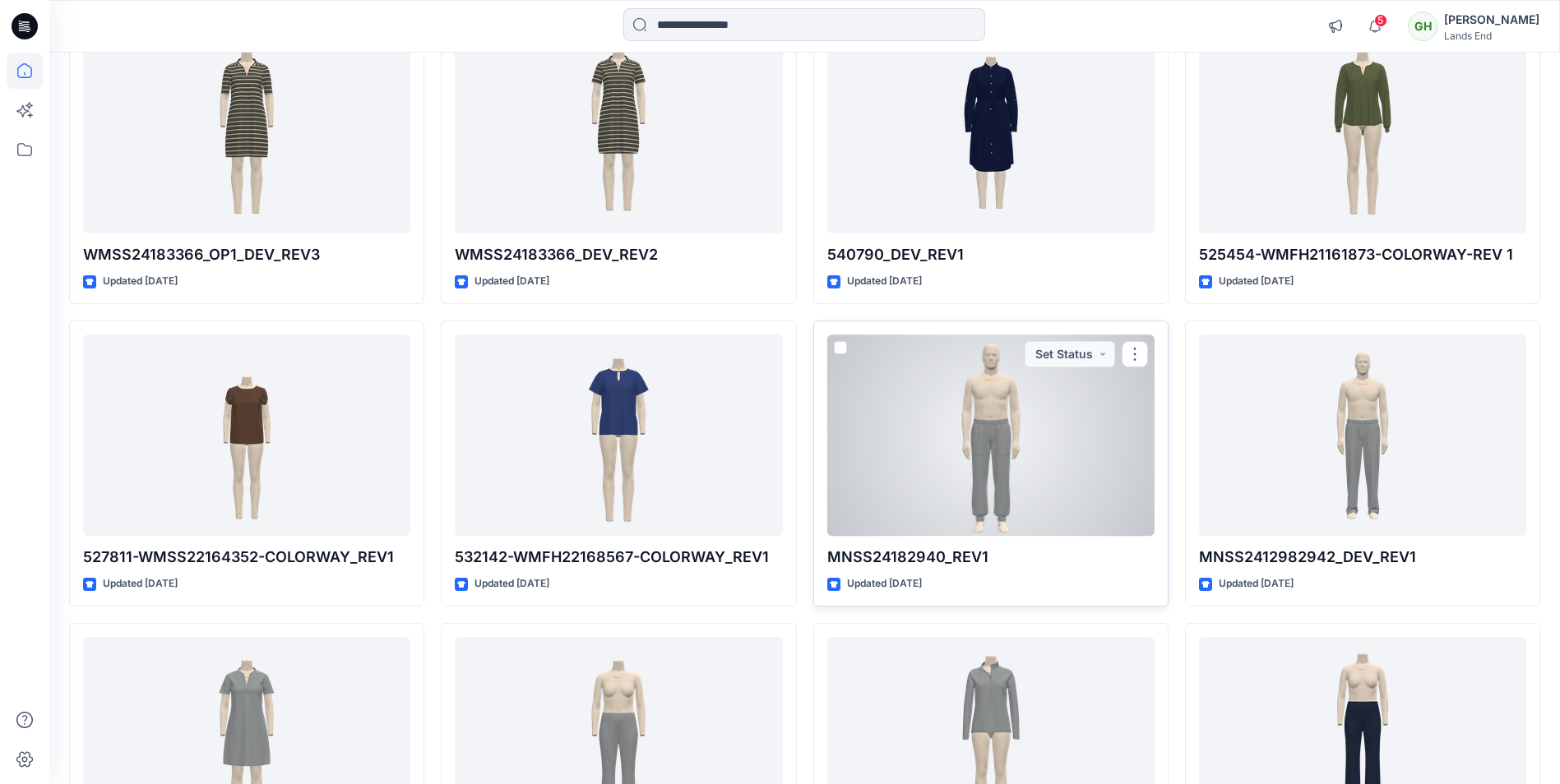
click at [1014, 454] on div at bounding box center [991, 435] width 328 height 202
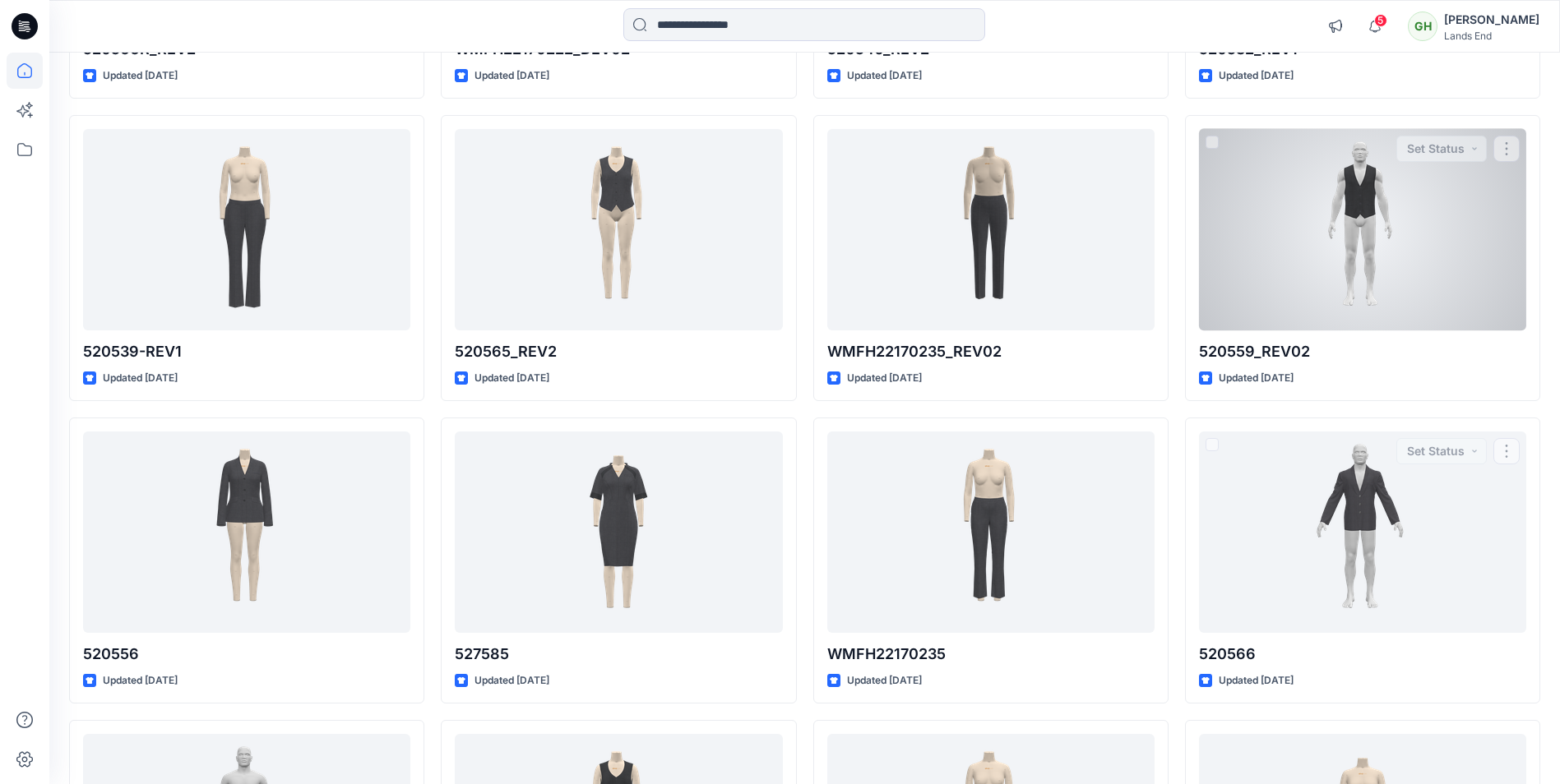
scroll to position [15513, 0]
